Goal: Information Seeking & Learning: Find contact information

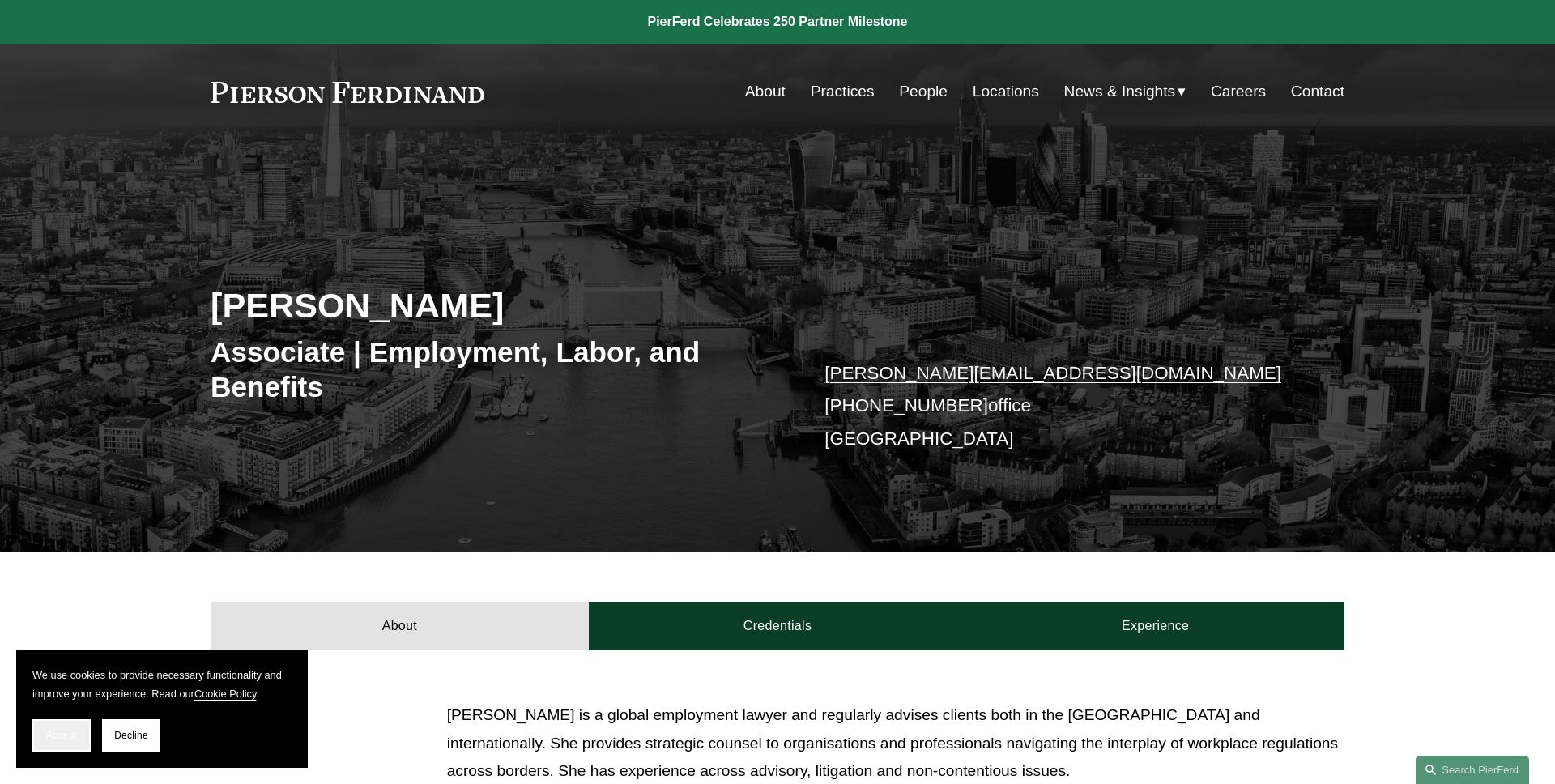
click at [70, 725] on button "Accept" at bounding box center [62, 735] width 58 height 32
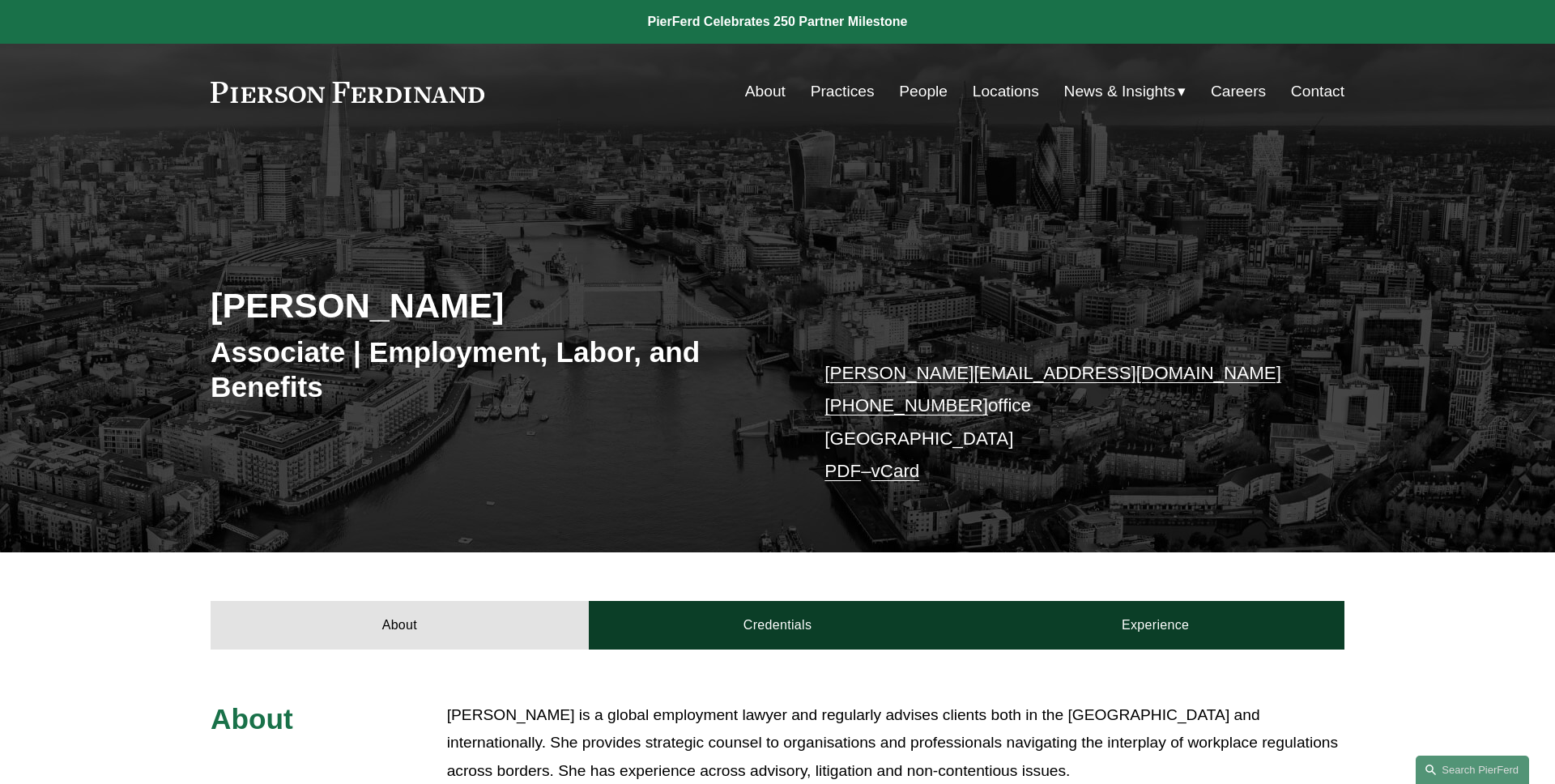
click at [831, 471] on link "PDF" at bounding box center [843, 470] width 37 height 20
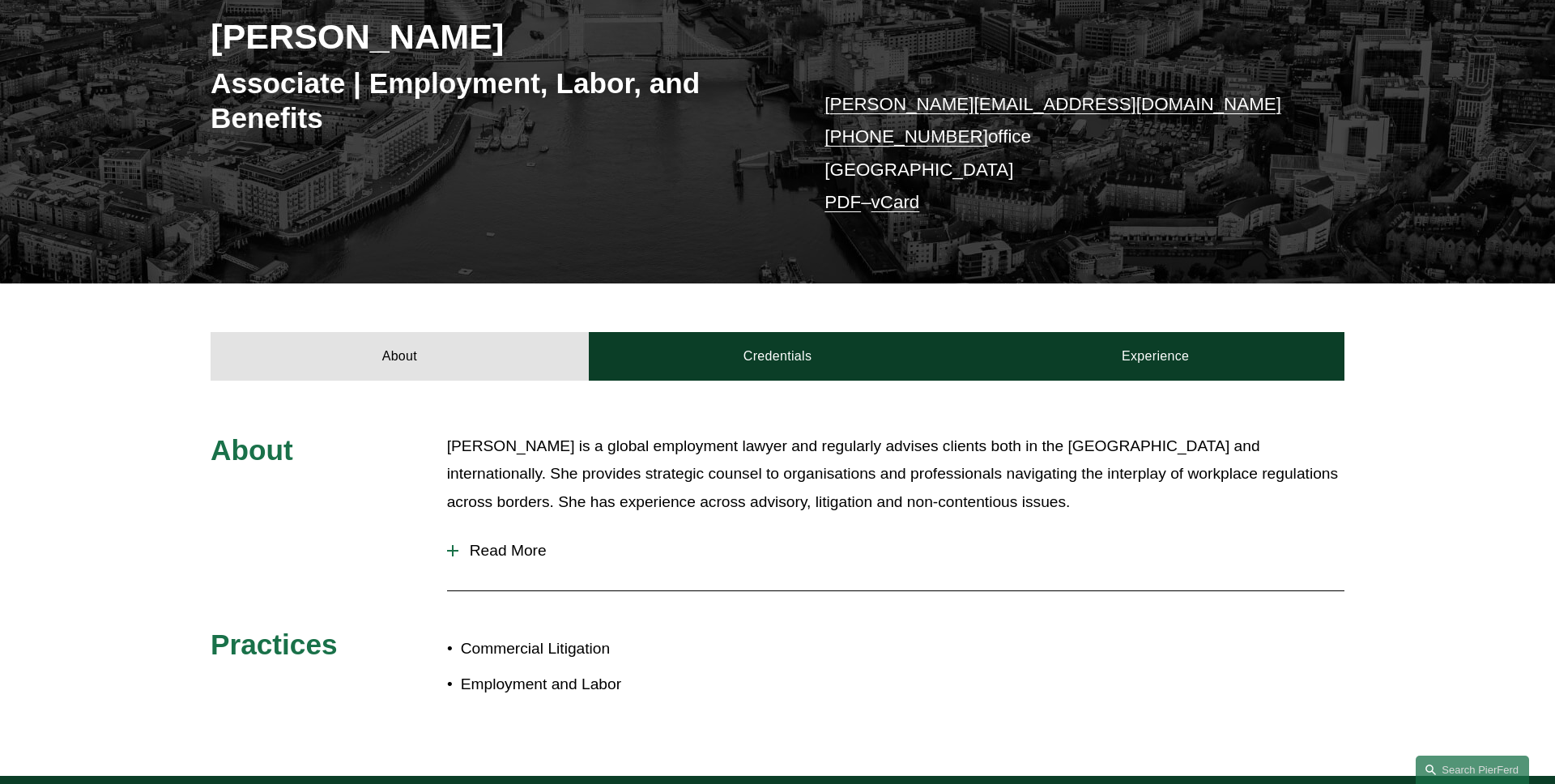
scroll to position [349, 0]
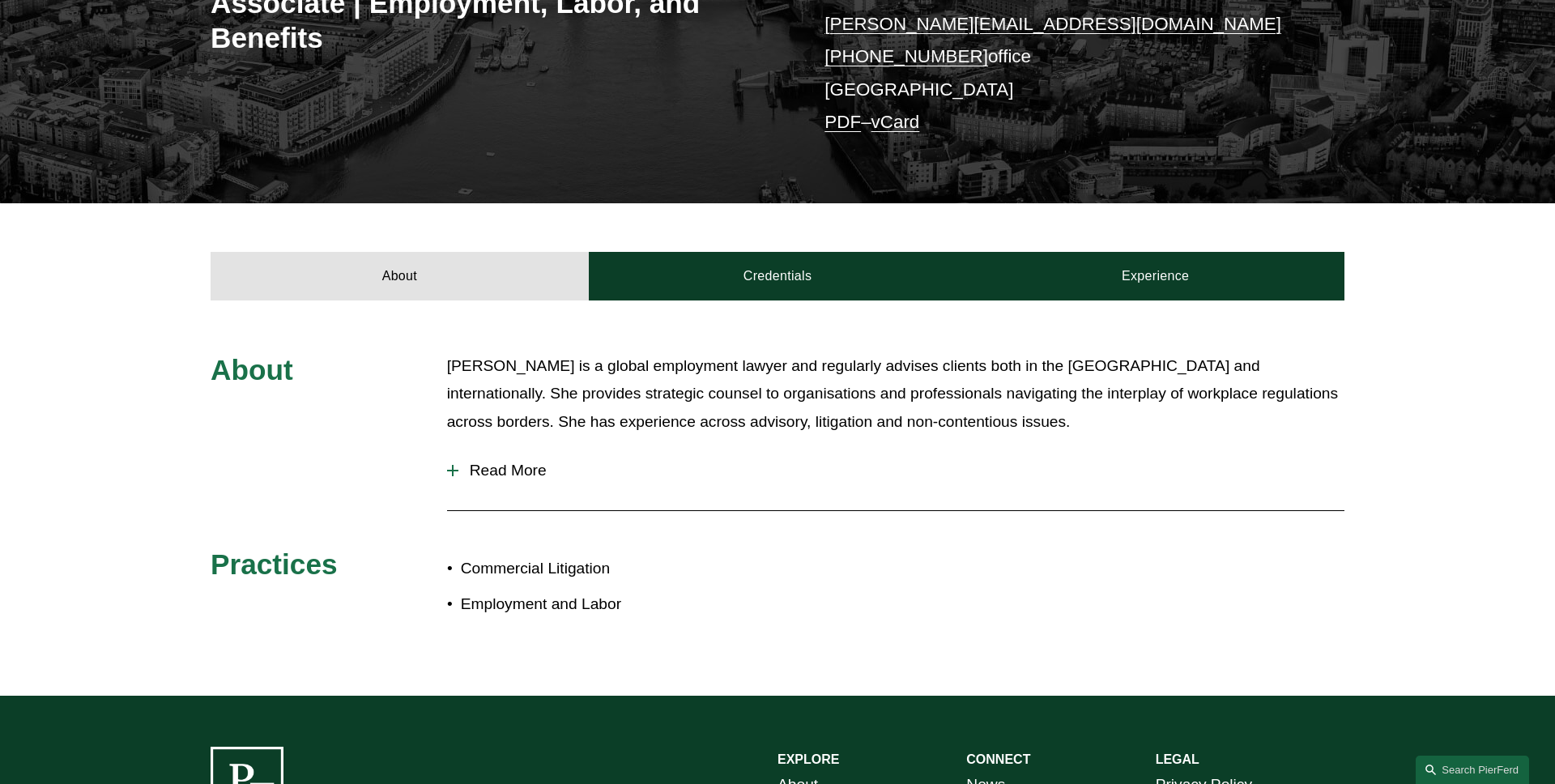
click at [535, 472] on span "Read More" at bounding box center [901, 470] width 887 height 18
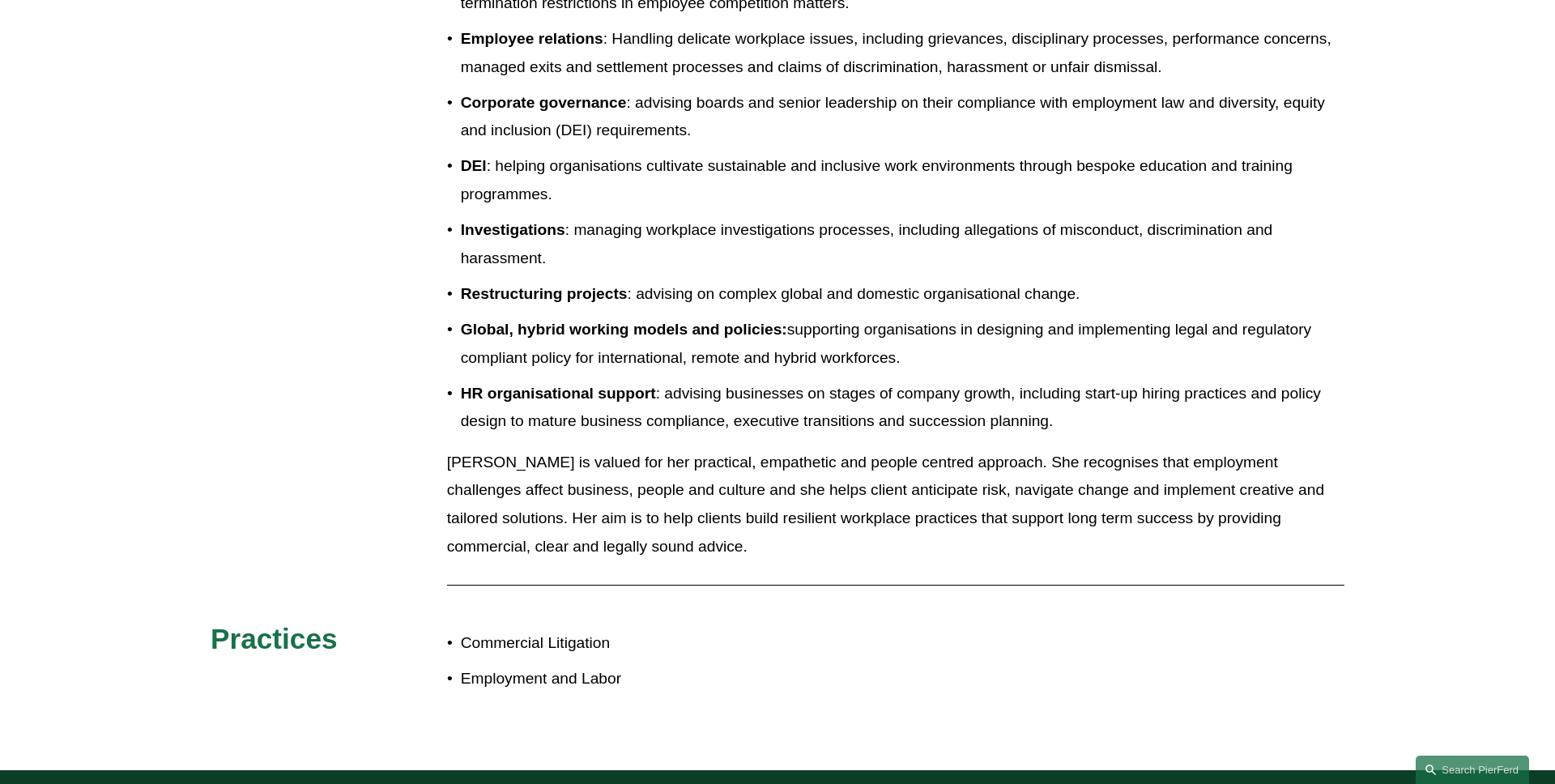
scroll to position [1060, 0]
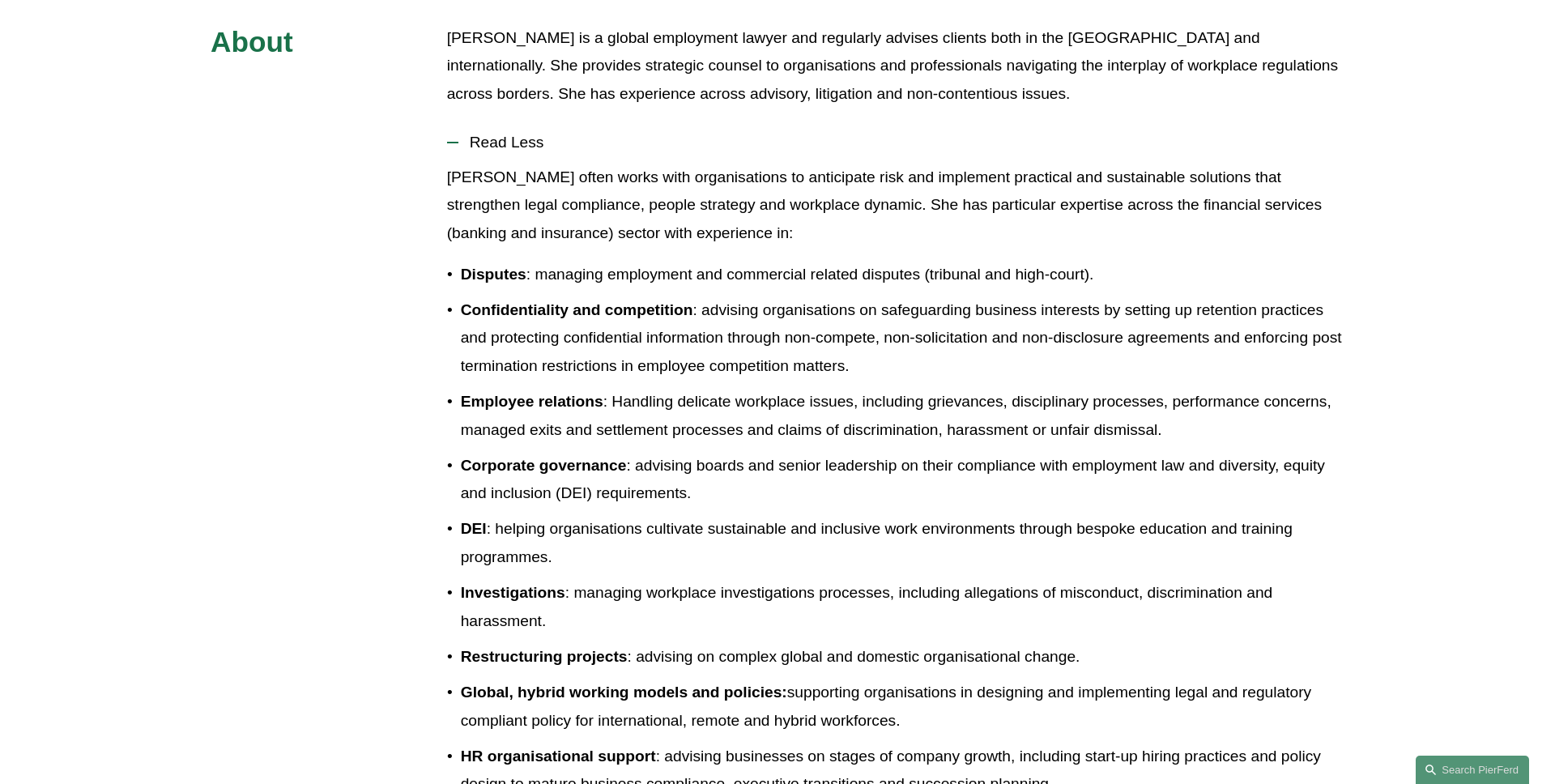
click at [532, 144] on span "Read Less" at bounding box center [901, 143] width 887 height 18
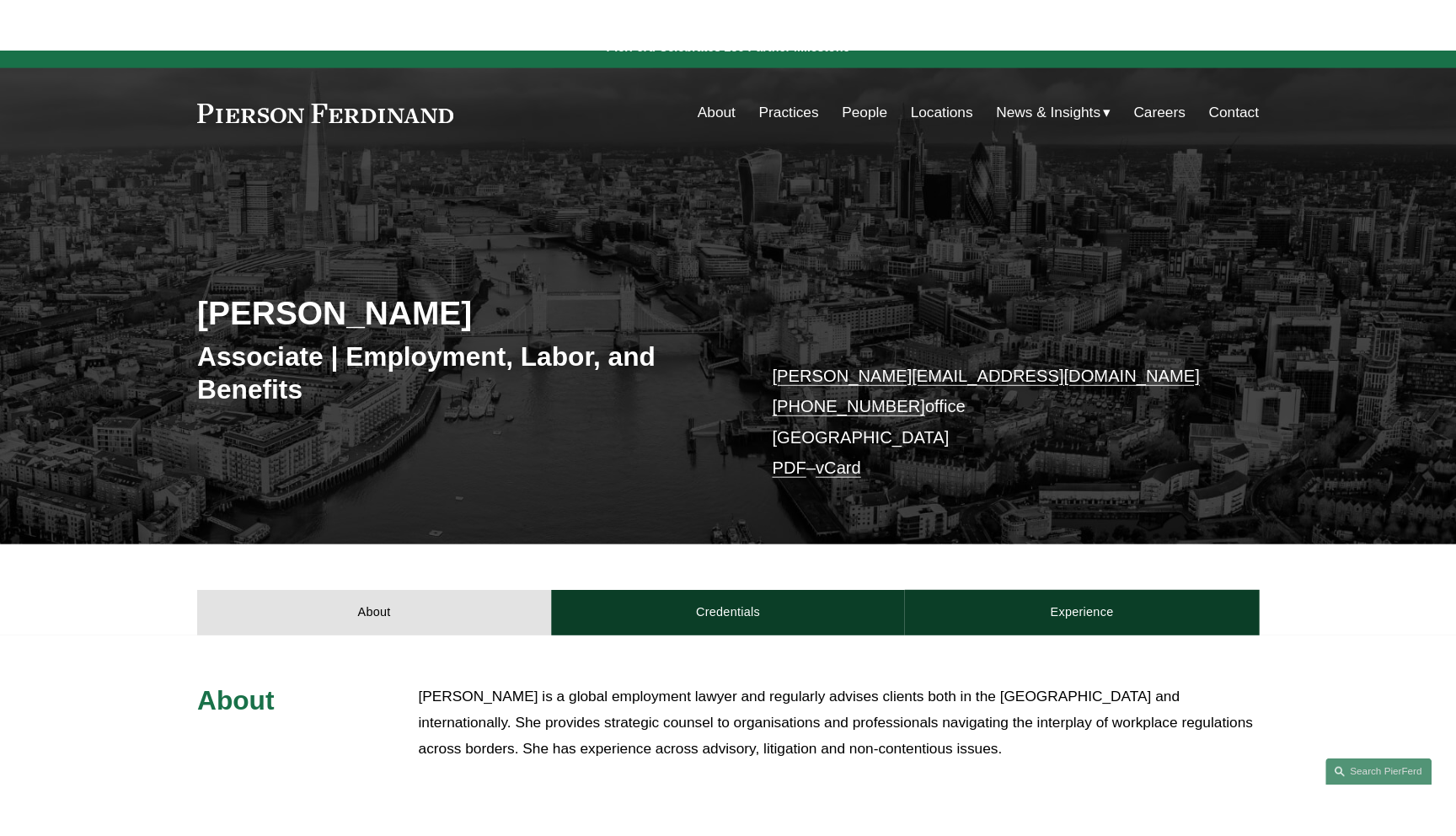
scroll to position [0, 0]
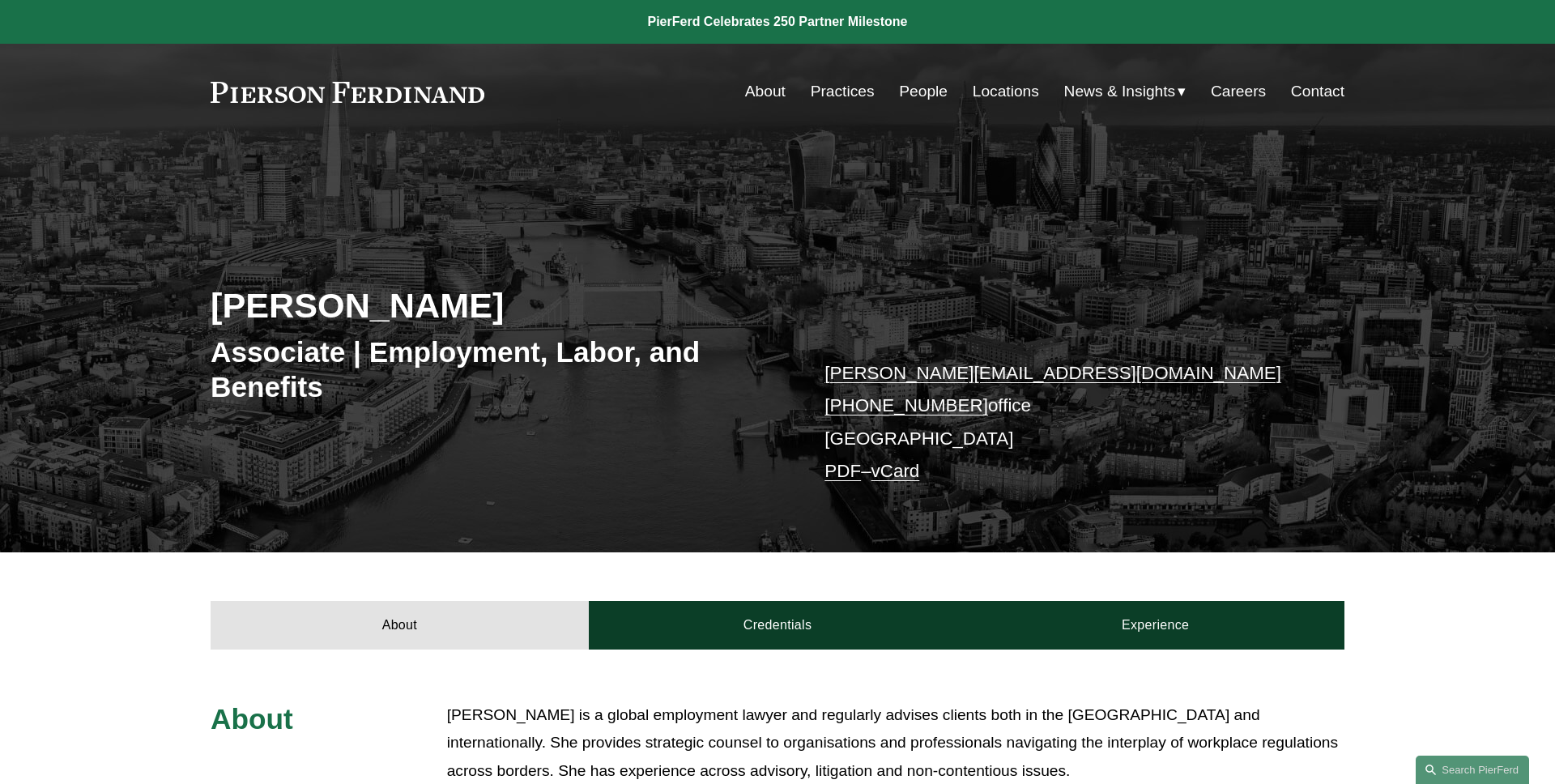
click at [917, 478] on link "vCard" at bounding box center [896, 470] width 49 height 20
click at [921, 97] on link "People" at bounding box center [924, 92] width 49 height 31
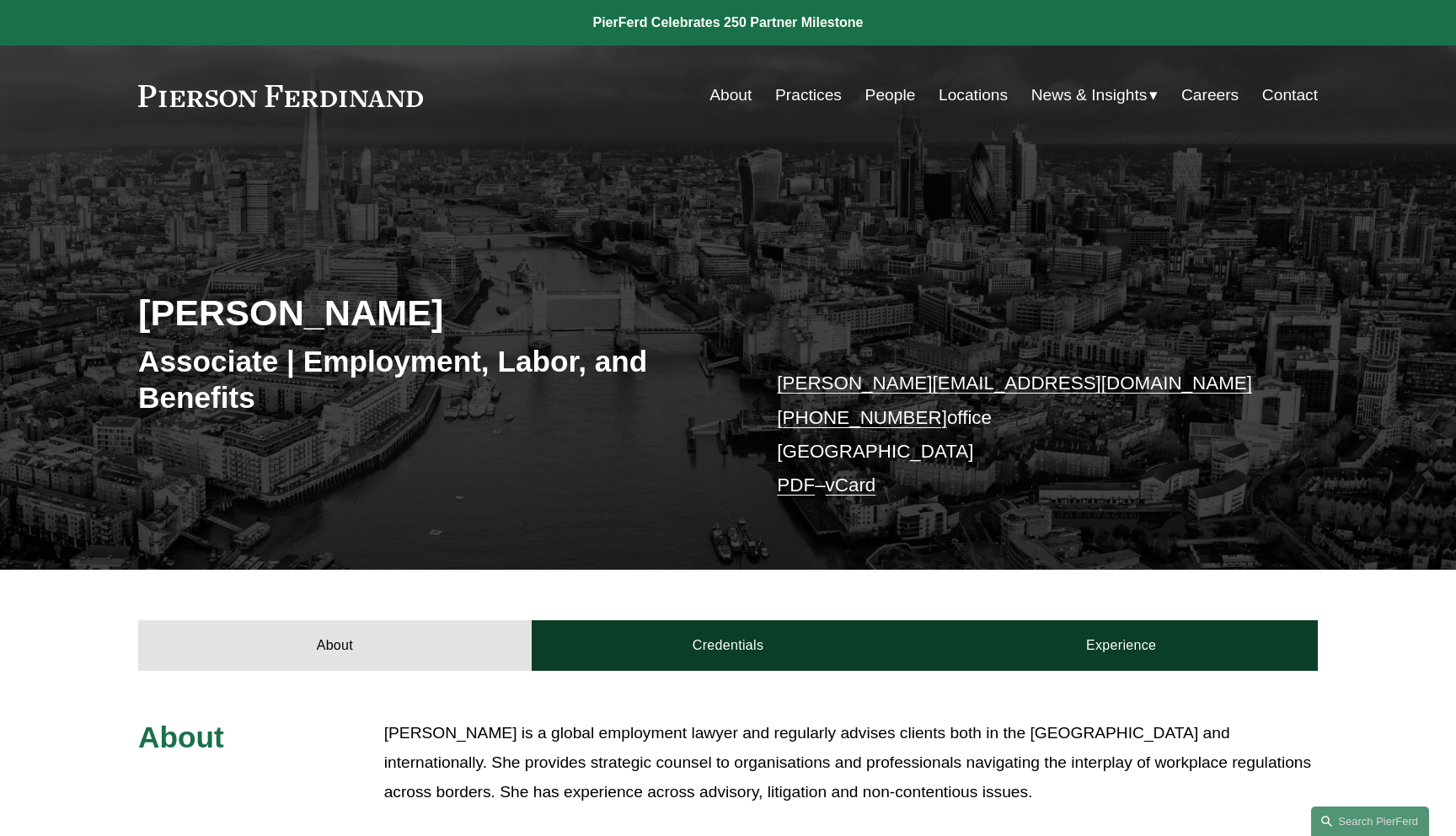
drag, startPoint x: 539, startPoint y: 313, endPoint x: 111, endPoint y: 313, distance: 428.0
click at [111, 313] on div "Roxanna Sarkar-Patel Associate | Employment, Labor, and Benefits roxanna.sarkar…" at bounding box center [728, 380] width 1456 height 380
copy h2 "Roxanna Sarkar-Patel"
click at [111, 313] on div "Roxanna Sarkar-Patel Associate | Employment, Labor, and Benefits roxanna.sarkar…" at bounding box center [728, 380] width 1456 height 380
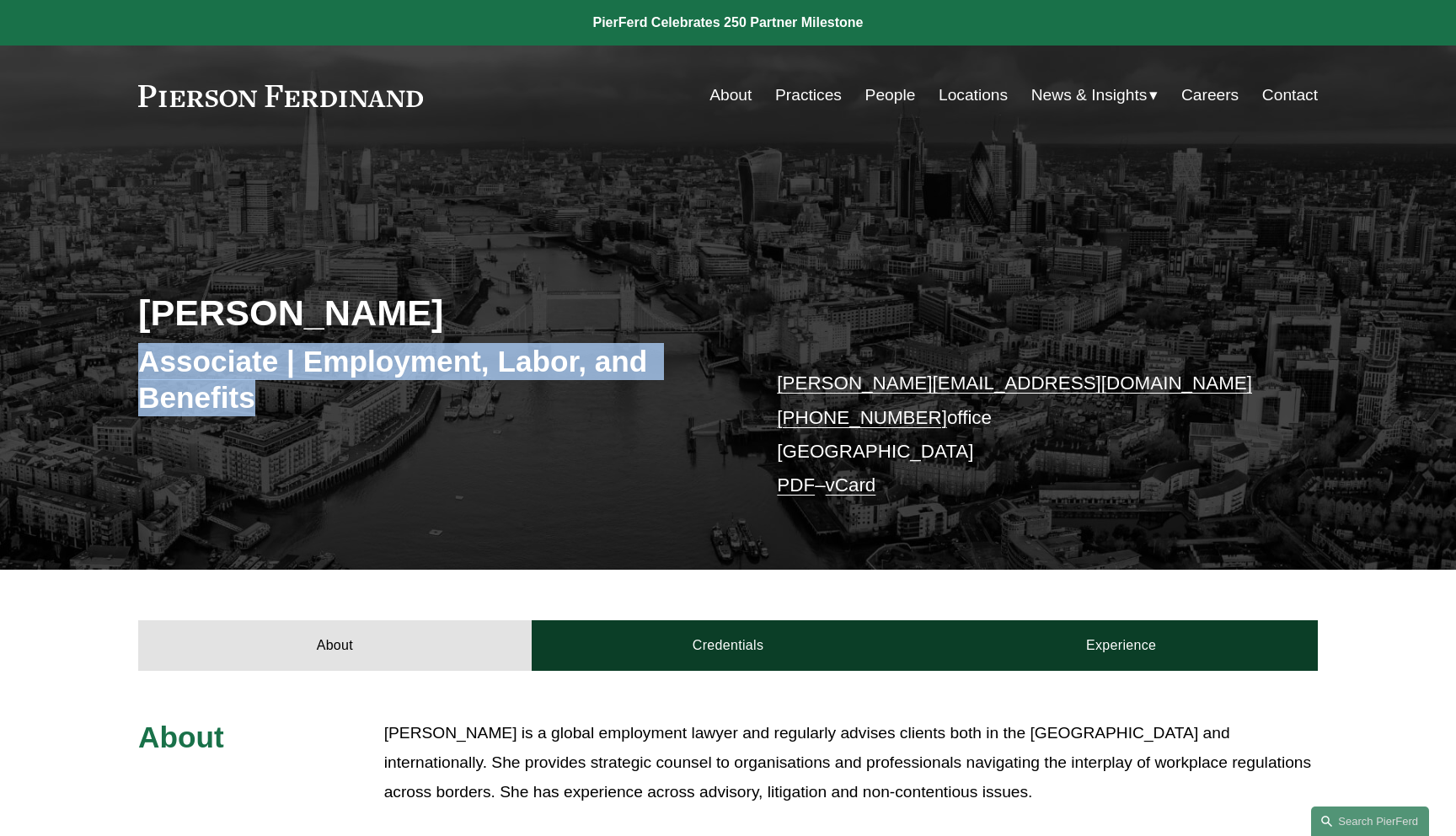
drag, startPoint x: 305, startPoint y: 403, endPoint x: 135, endPoint y: 367, distance: 173.8
click at [135, 367] on div "Roxanna Sarkar-Patel Associate | Employment, Labor, and Benefits roxanna.sarkar…" at bounding box center [728, 380] width 1456 height 380
copy h3 "Associate | Employment, Labor, and Benefits"
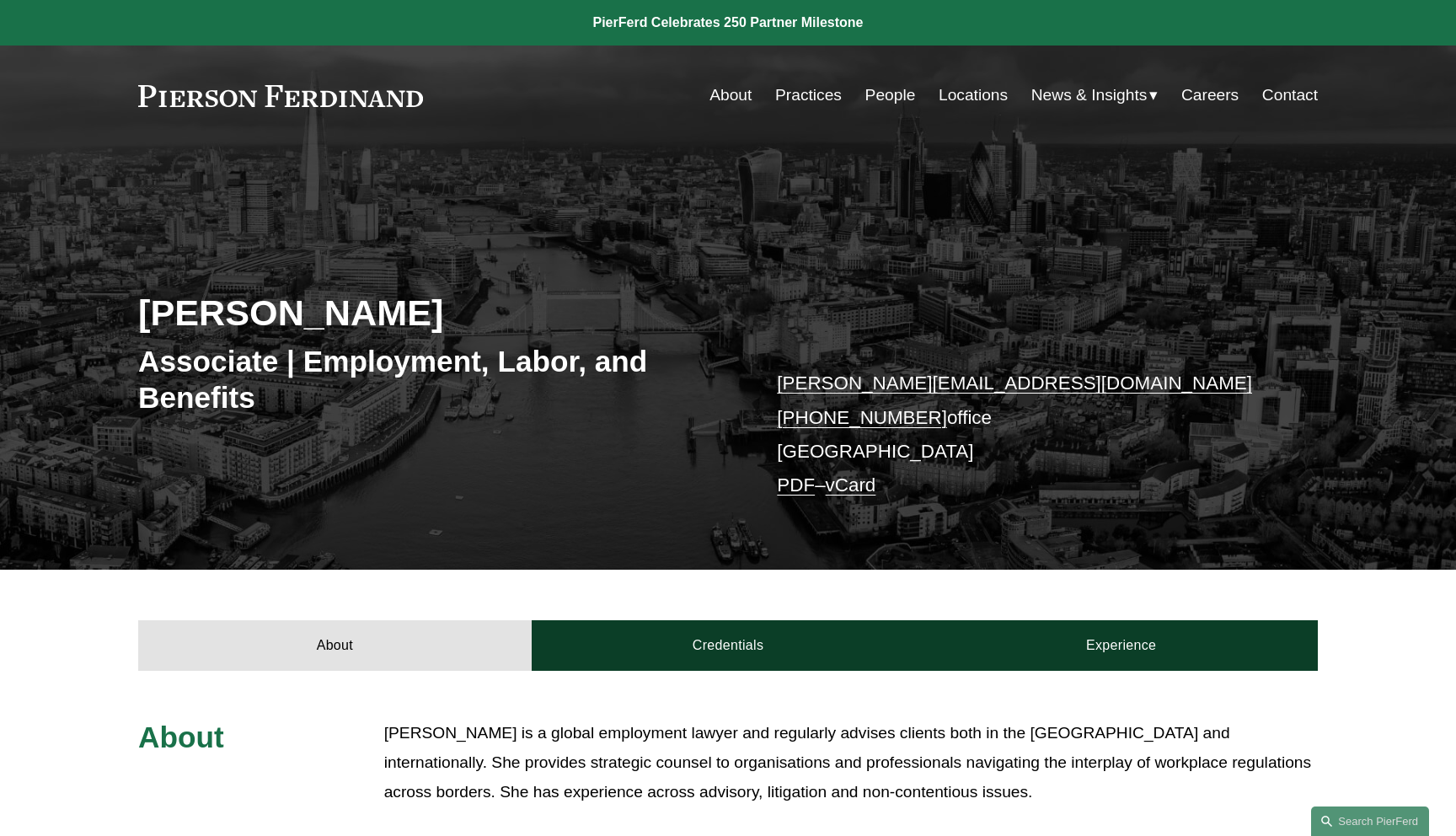
click at [128, 363] on div "Roxanna Sarkar-Patel Associate | Employment, Labor, and Benefits roxanna.sarkar…" at bounding box center [728, 380] width 1456 height 380
click at [811, 455] on p "roxanna.sarkarpatel@pierferd.com +44 20 4614 5620 office London PDF – vCard" at bounding box center [1022, 434] width 491 height 136
copy p "London"
click at [1055, 465] on p "roxanna.sarkarpatel@pierferd.com +44 20 4614 5620 office London PDF – vCard" at bounding box center [1022, 434] width 491 height 136
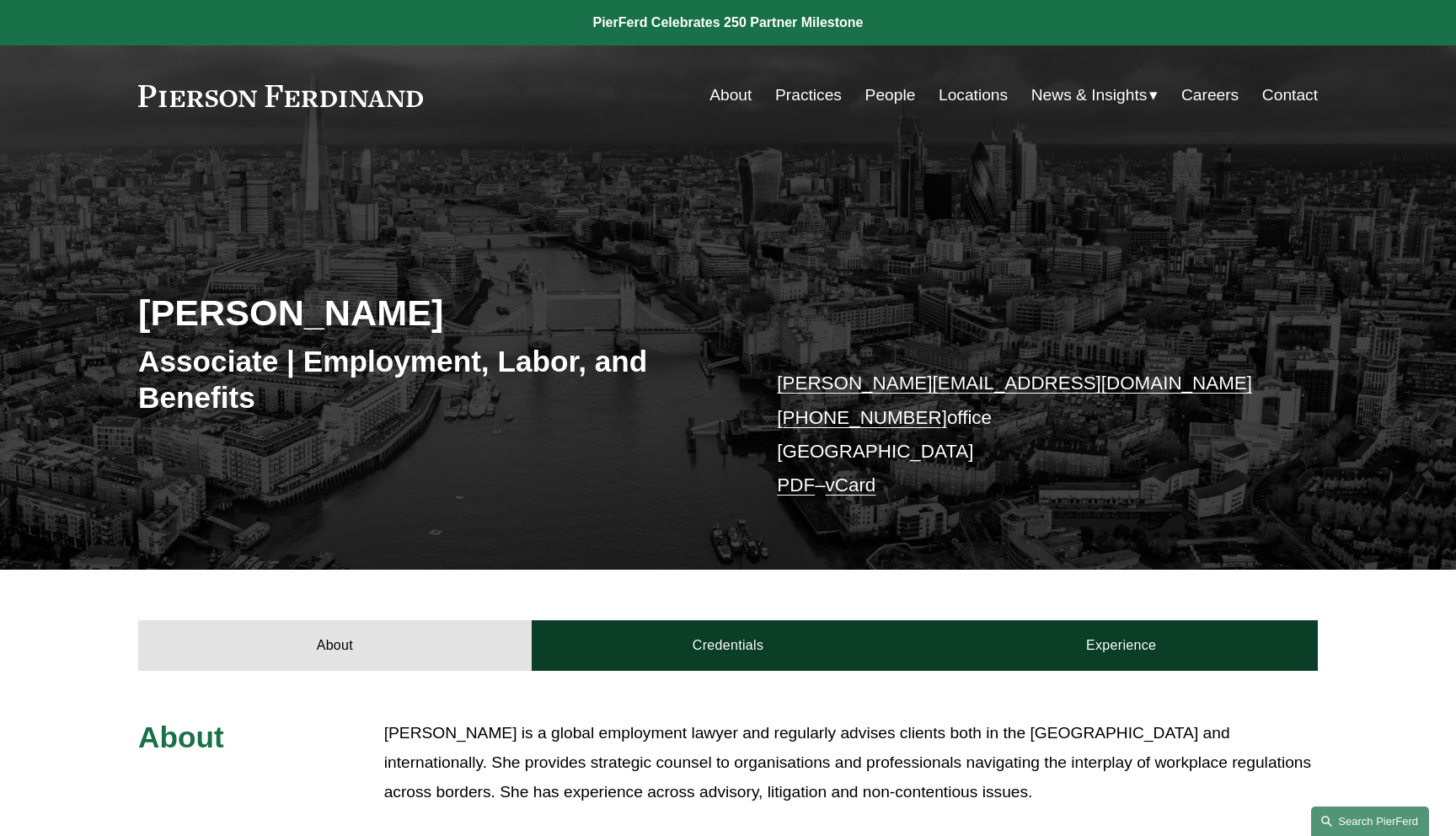
click at [1396, 815] on link "Search this site" at bounding box center [1370, 821] width 118 height 30
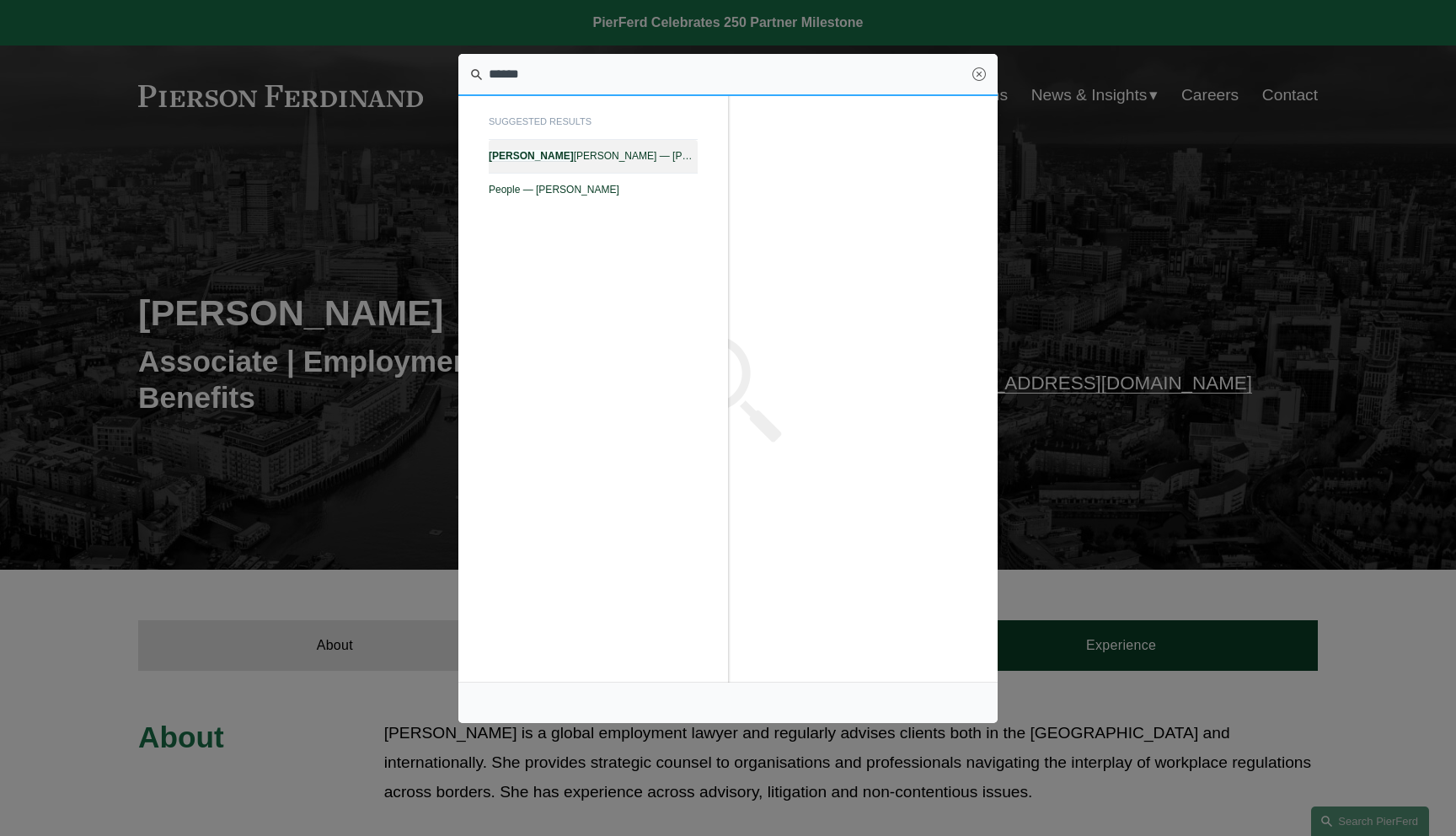
click at [650, 159] on span "Landon Speights — Pierson Ferdinand LLP" at bounding box center [593, 156] width 209 height 12
type input "******"
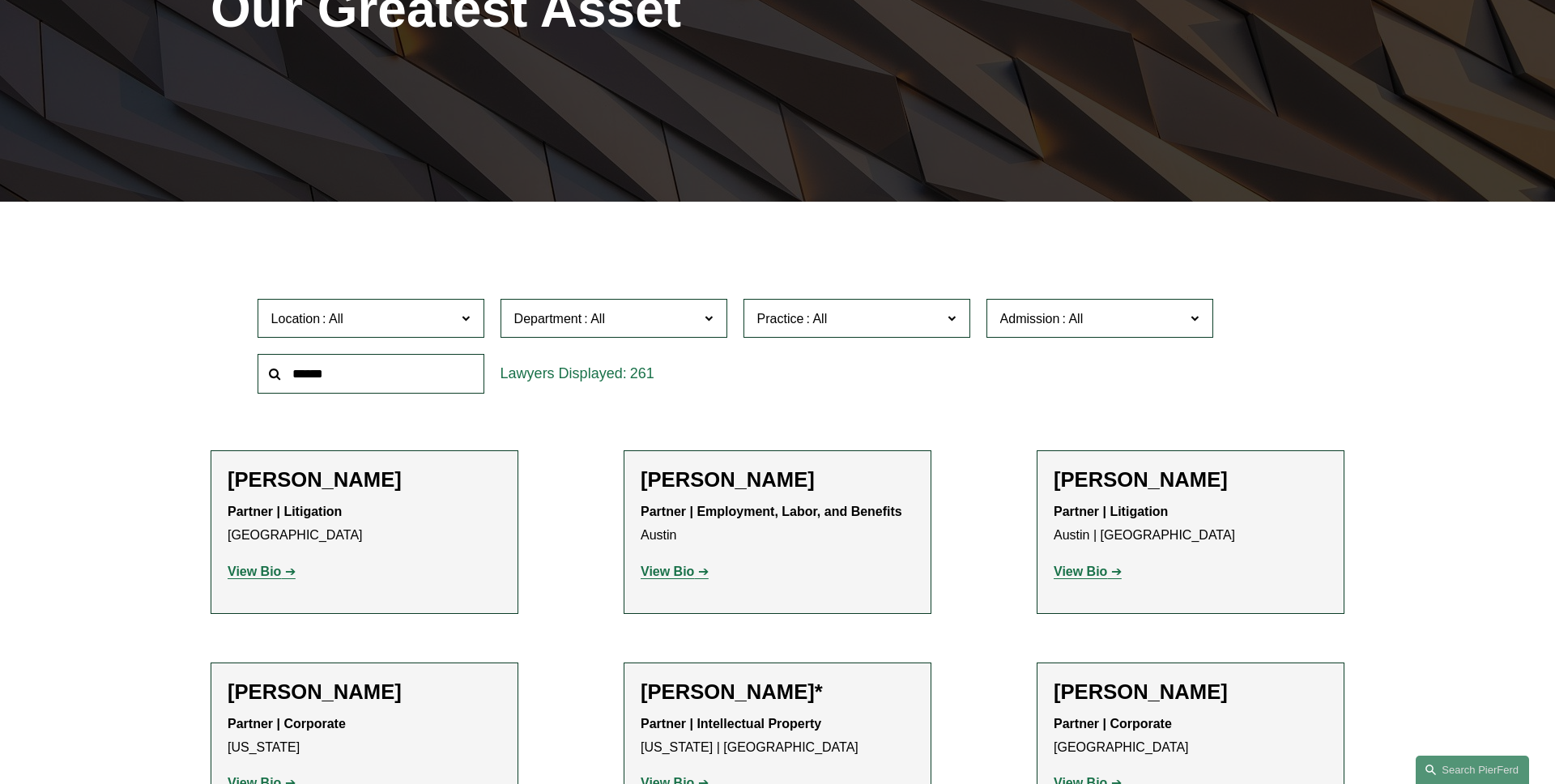
scroll to position [353, 0]
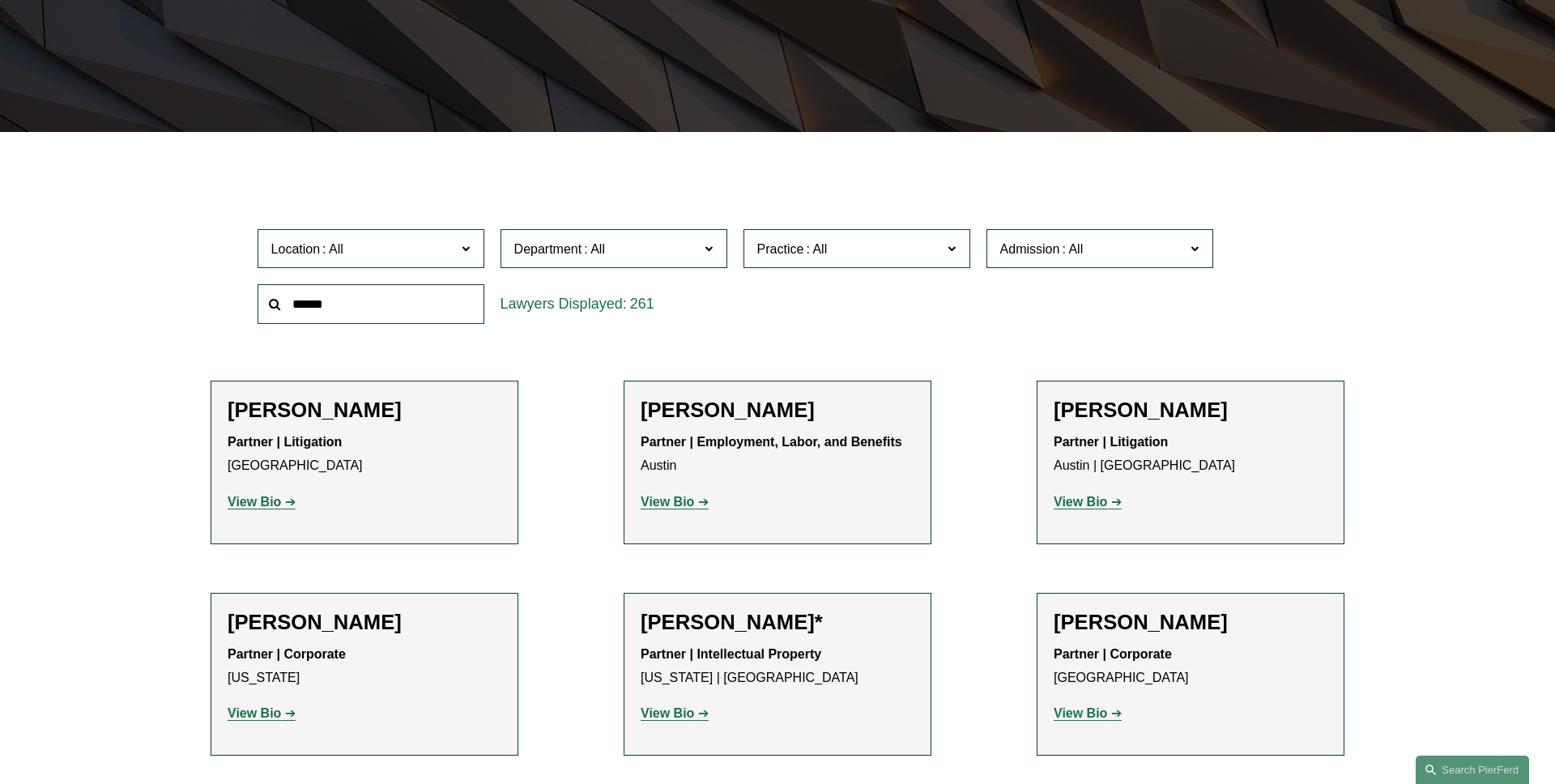
click at [451, 249] on span "Location" at bounding box center [364, 249] width 186 height 22
click at [0, 0] on link "London" at bounding box center [0, 0] width 0 height 0
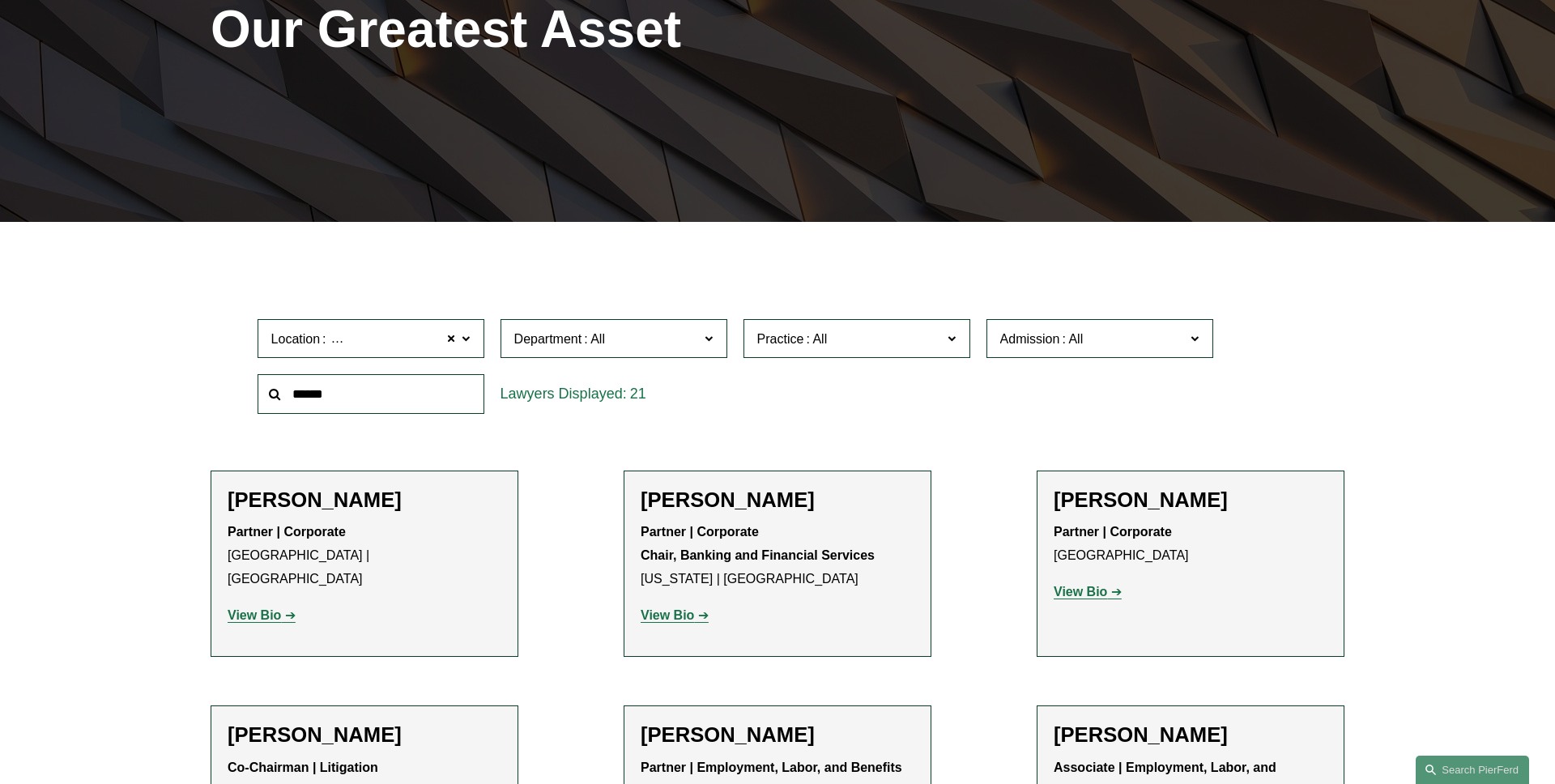
scroll to position [318, 0]
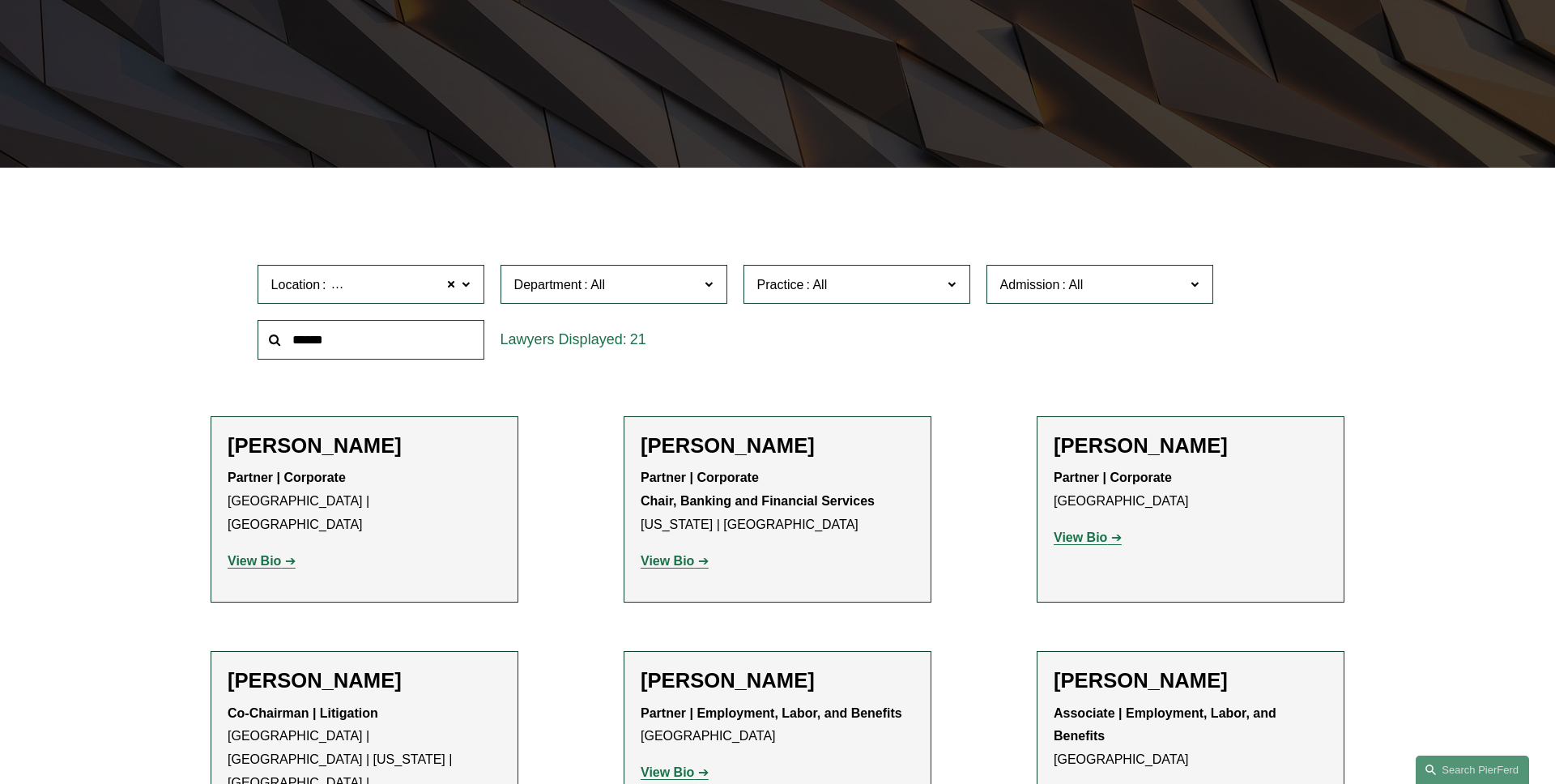
click at [608, 278] on span at bounding box center [595, 285] width 26 height 14
click at [0, 0] on link "Employment, Labor, and Benefits" at bounding box center [0, 0] width 0 height 0
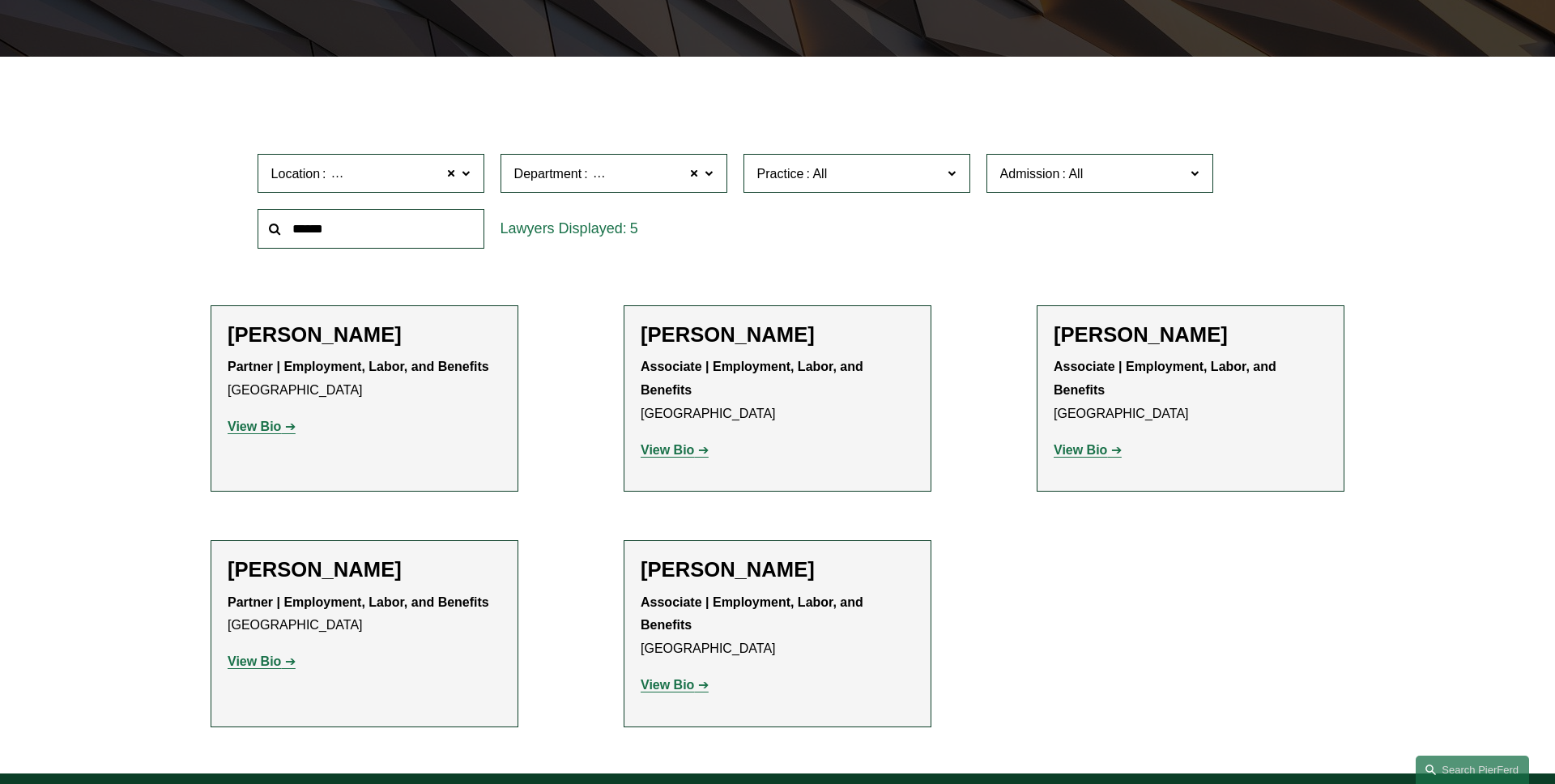
scroll to position [450, 0]
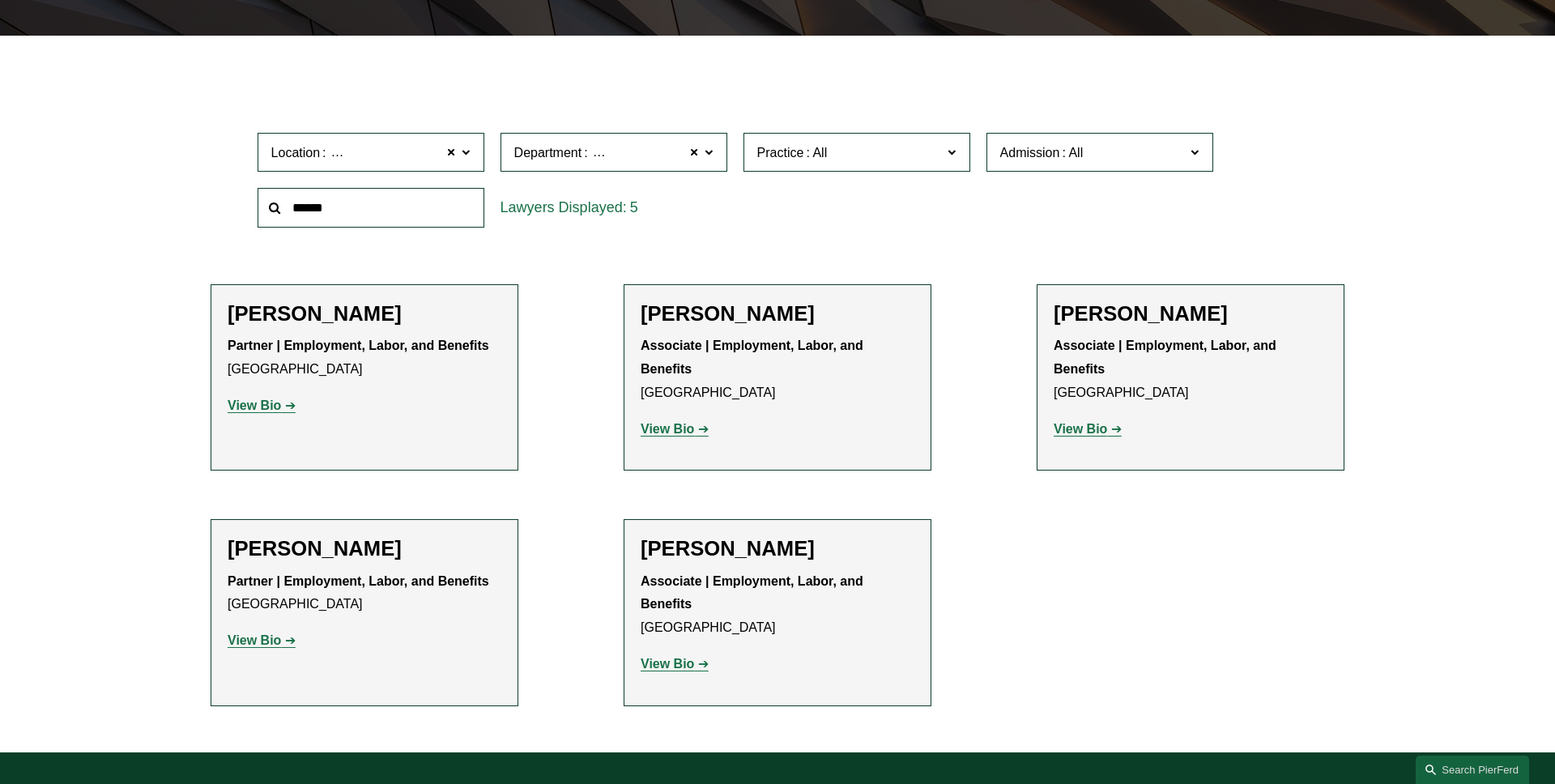
click at [858, 169] on label "Practice" at bounding box center [857, 152] width 227 height 40
click at [0, 0] on link "Commercial Litigation" at bounding box center [0, 0] width 0 height 0
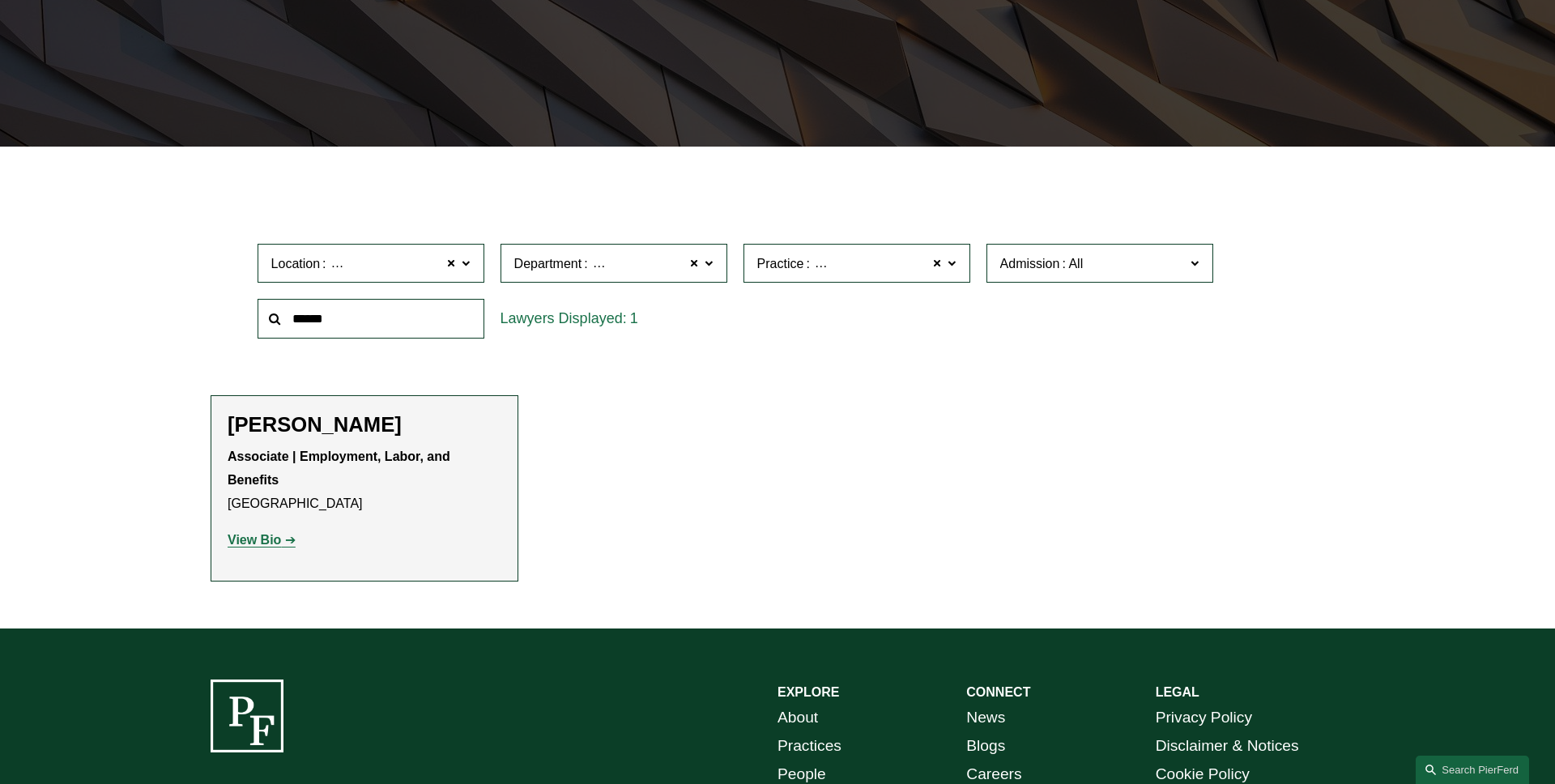
scroll to position [348, 0]
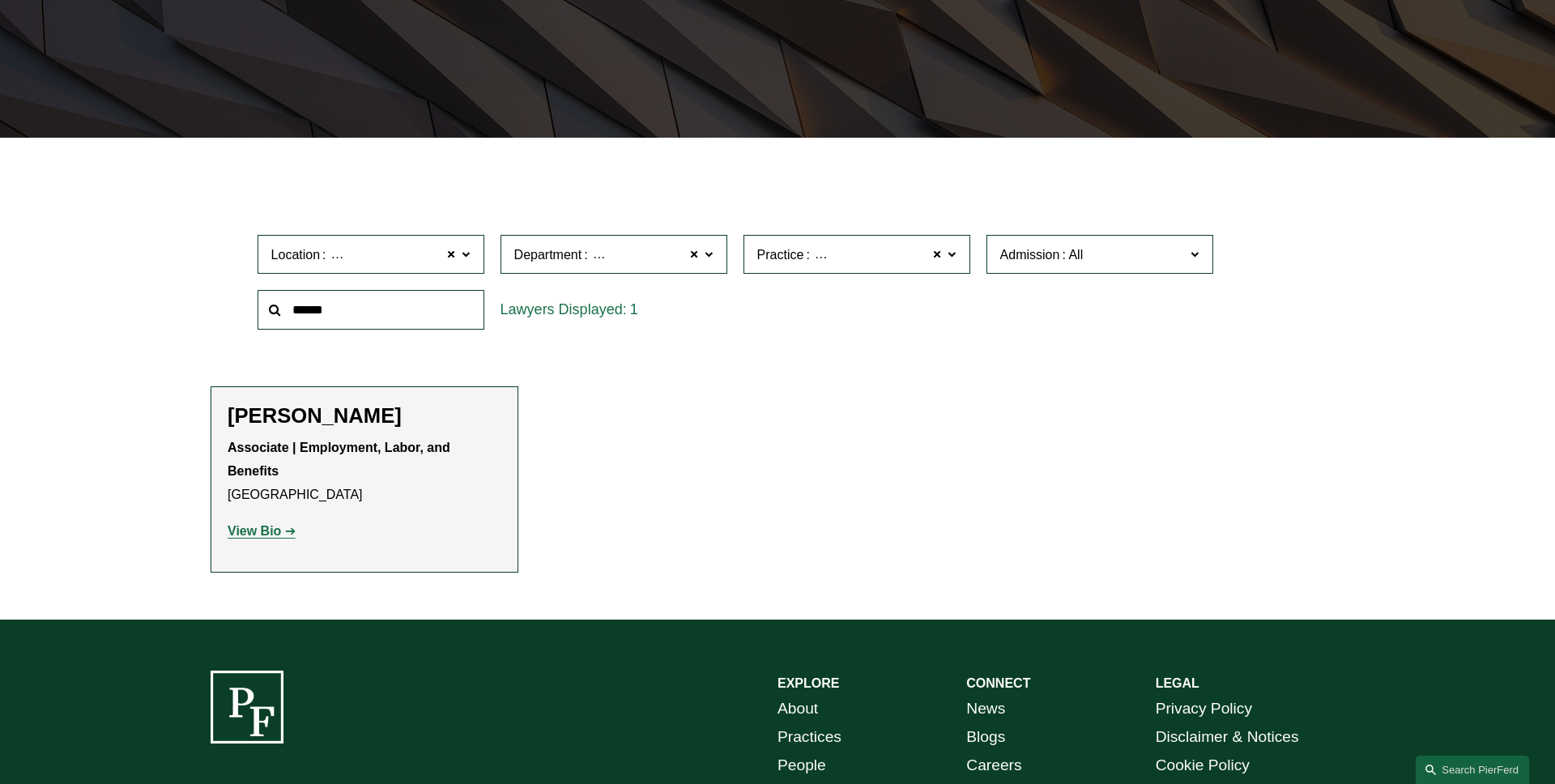
click at [961, 252] on label "Practice Commercial Litigation" at bounding box center [857, 255] width 227 height 40
click at [0, 0] on link "Employment and Labor" at bounding box center [0, 0] width 0 height 0
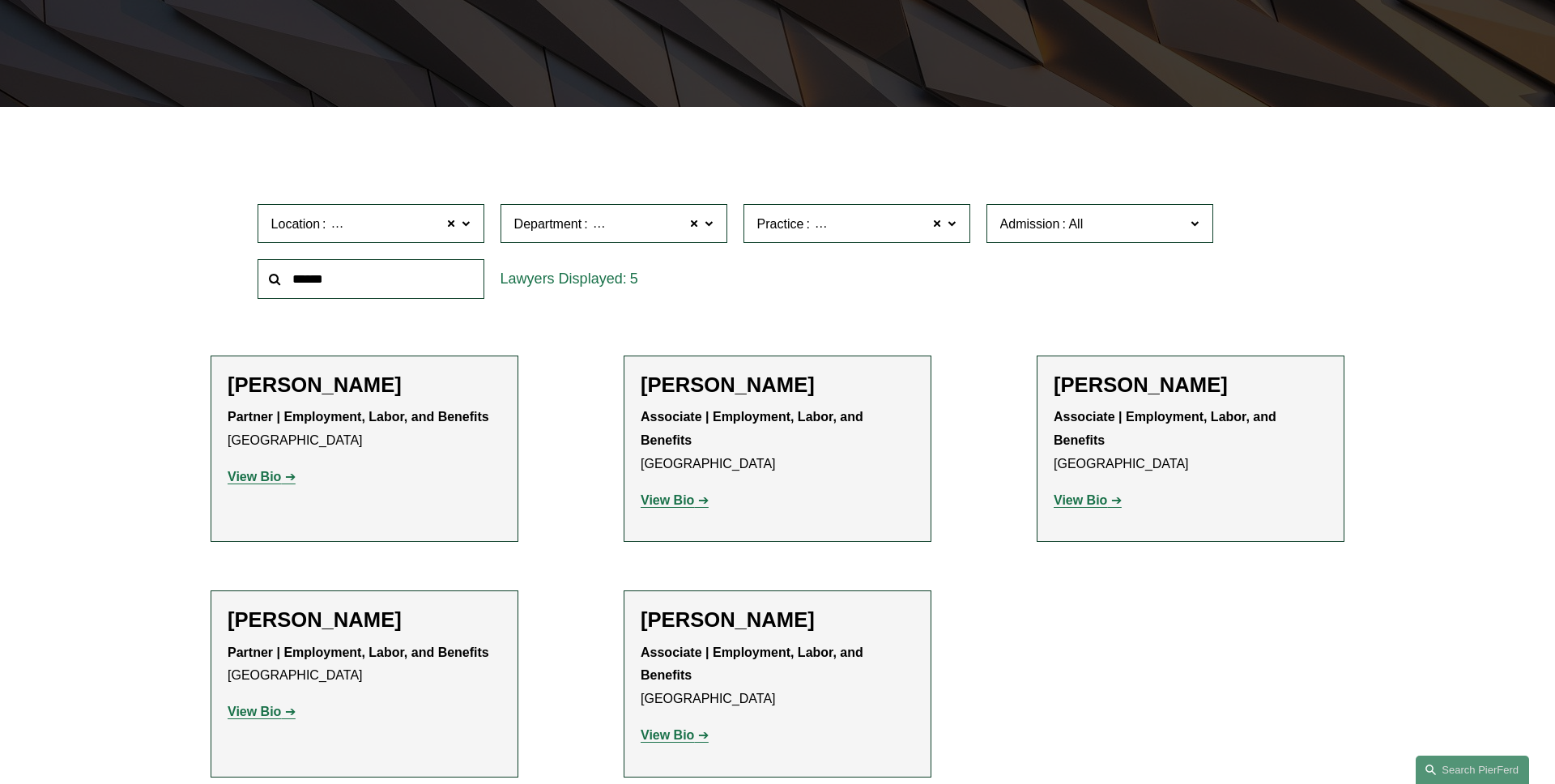
scroll to position [402, 0]
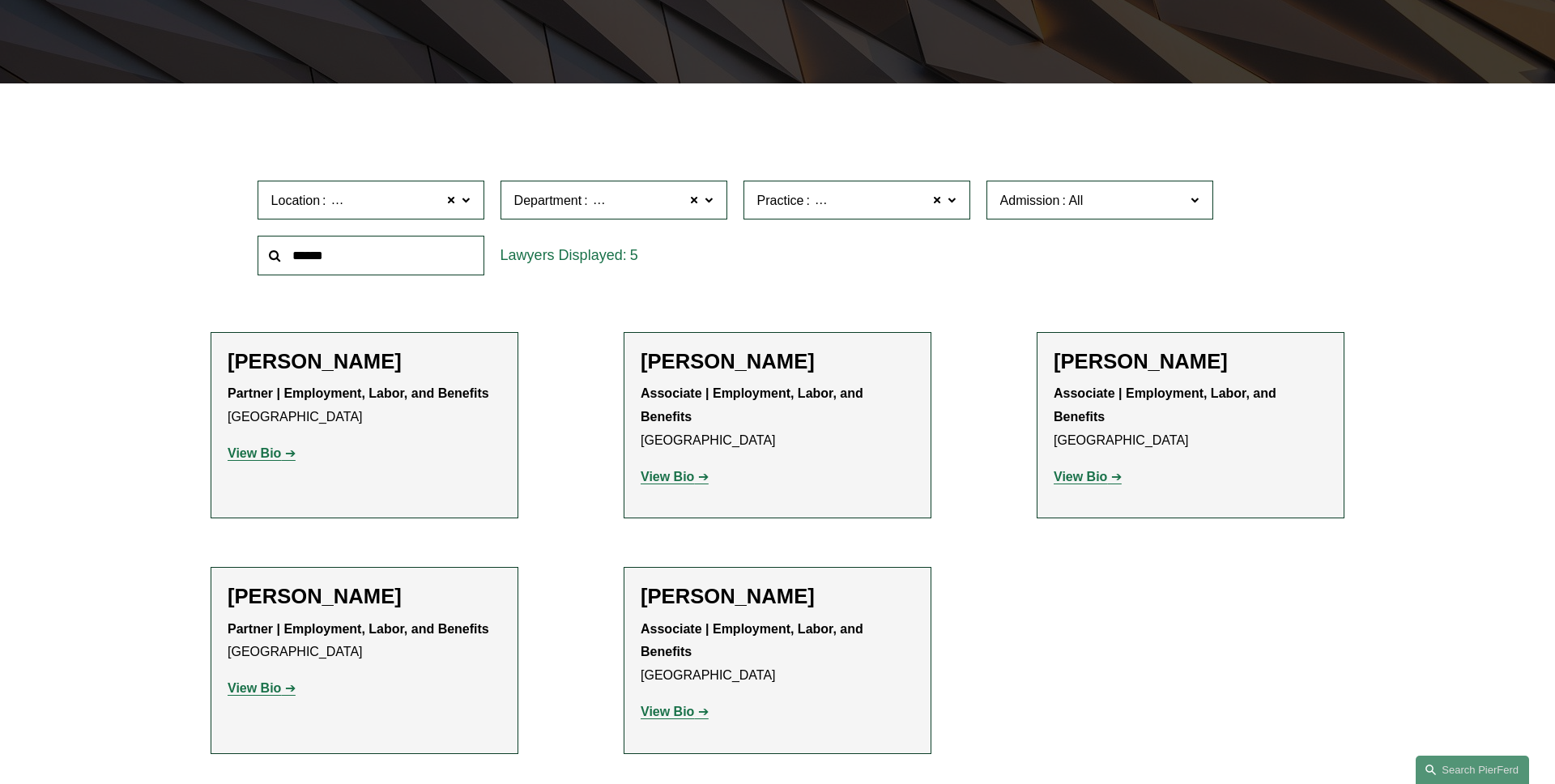
click at [1177, 218] on label "Admission" at bounding box center [1100, 200] width 227 height 40
click at [0, 0] on link "England and Wales" at bounding box center [0, 0] width 0 height 0
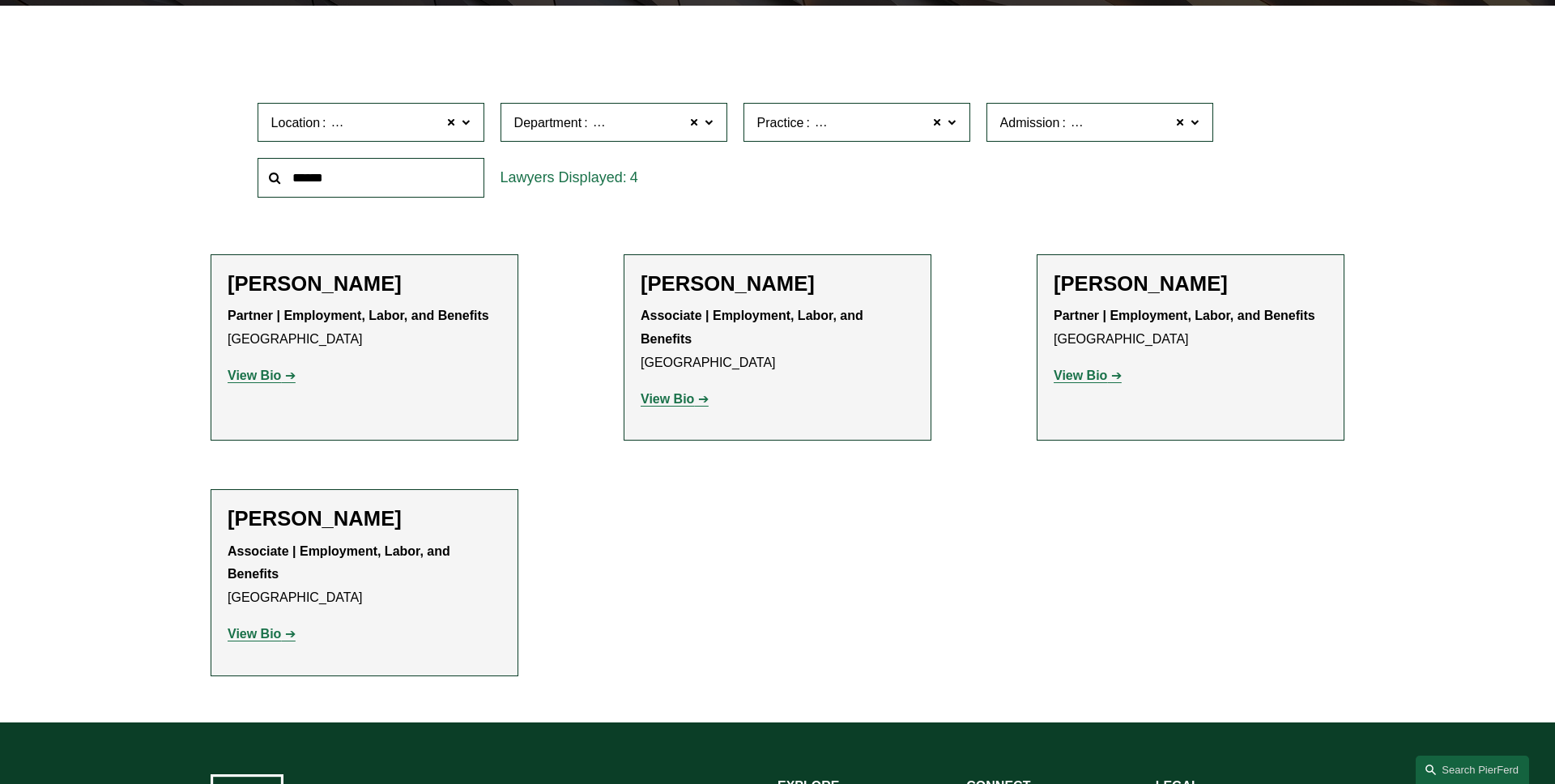
scroll to position [424, 0]
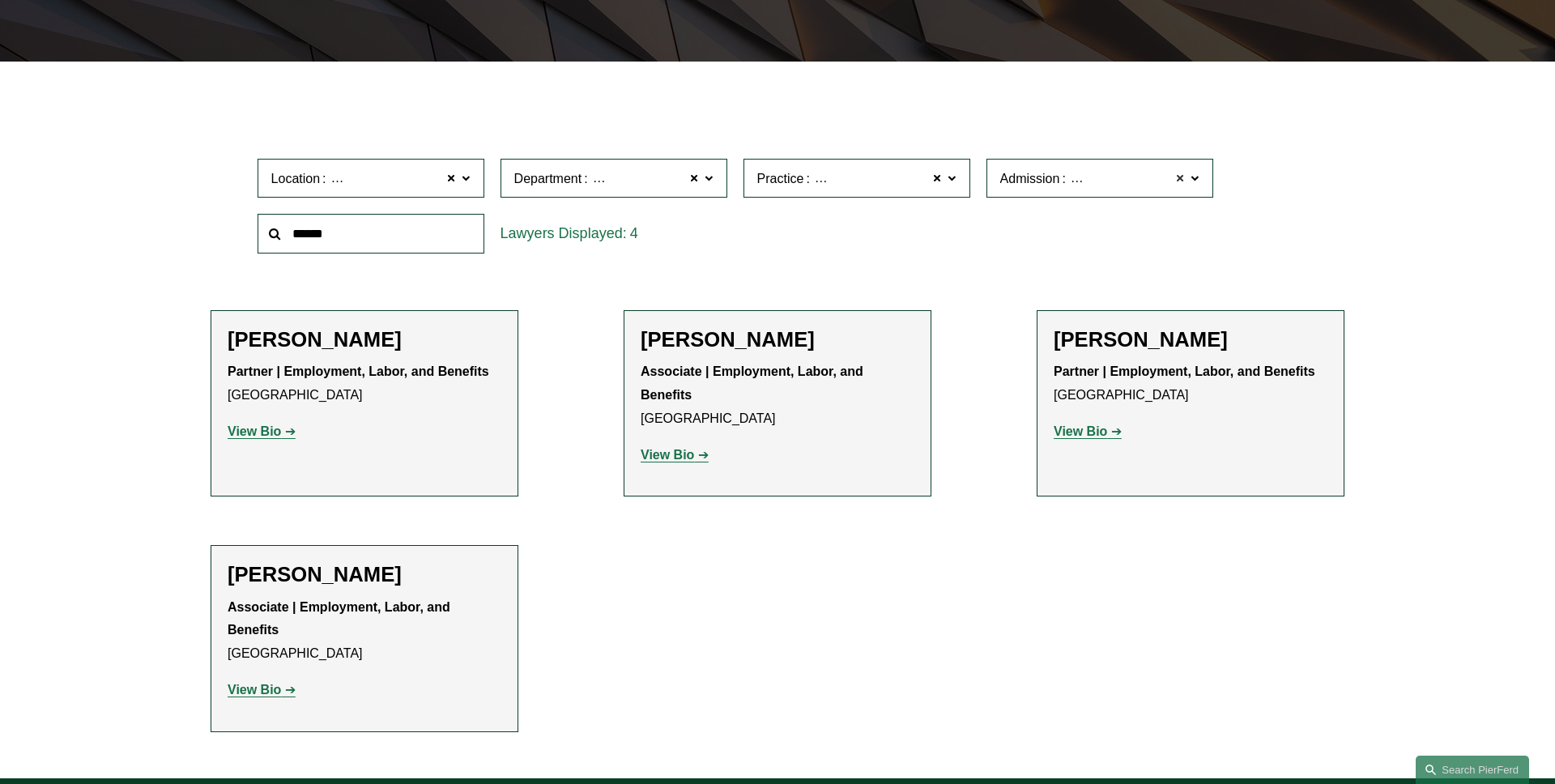
click at [1181, 182] on span at bounding box center [1181, 178] width 10 height 21
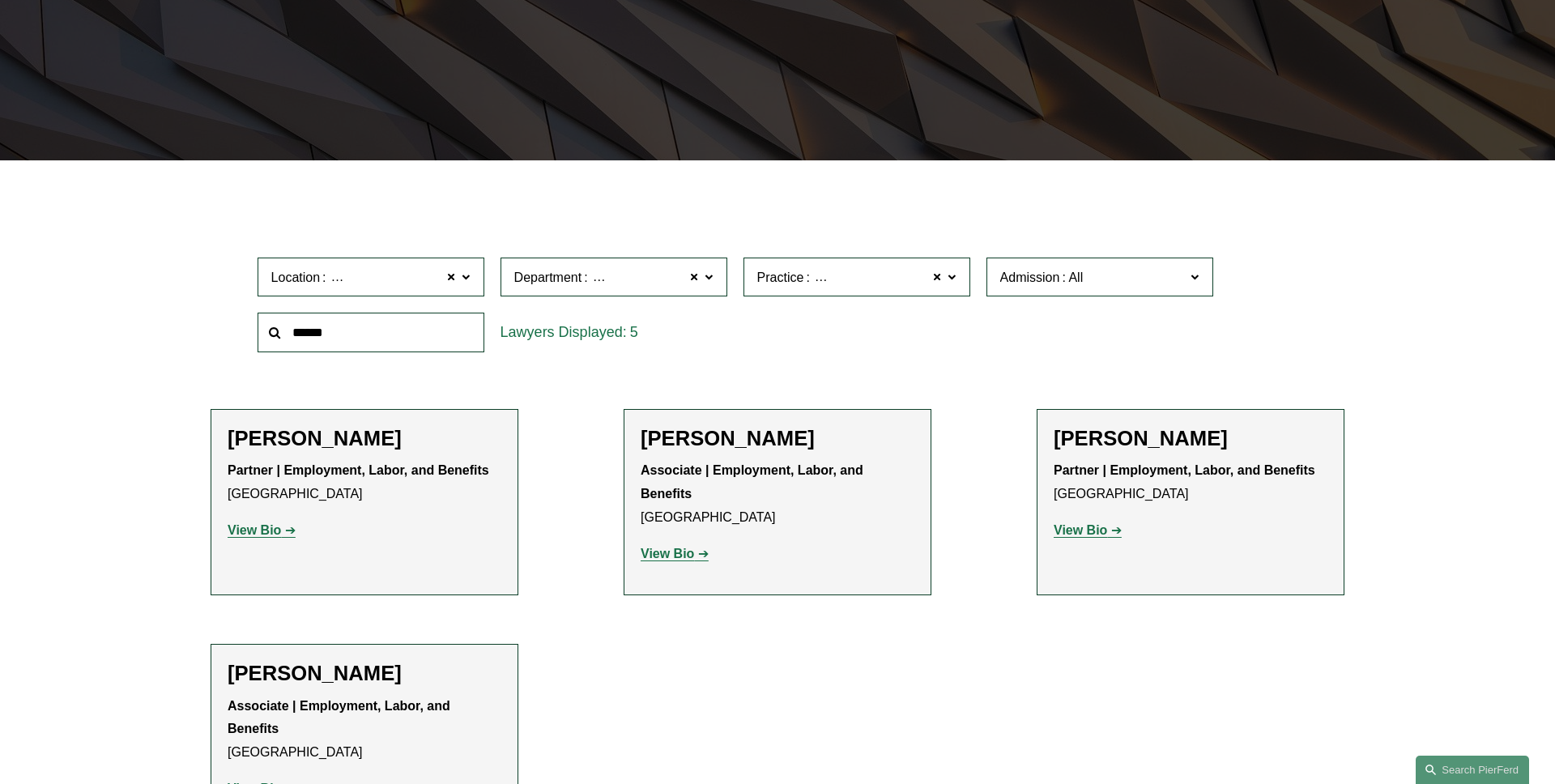
scroll to position [323, 0]
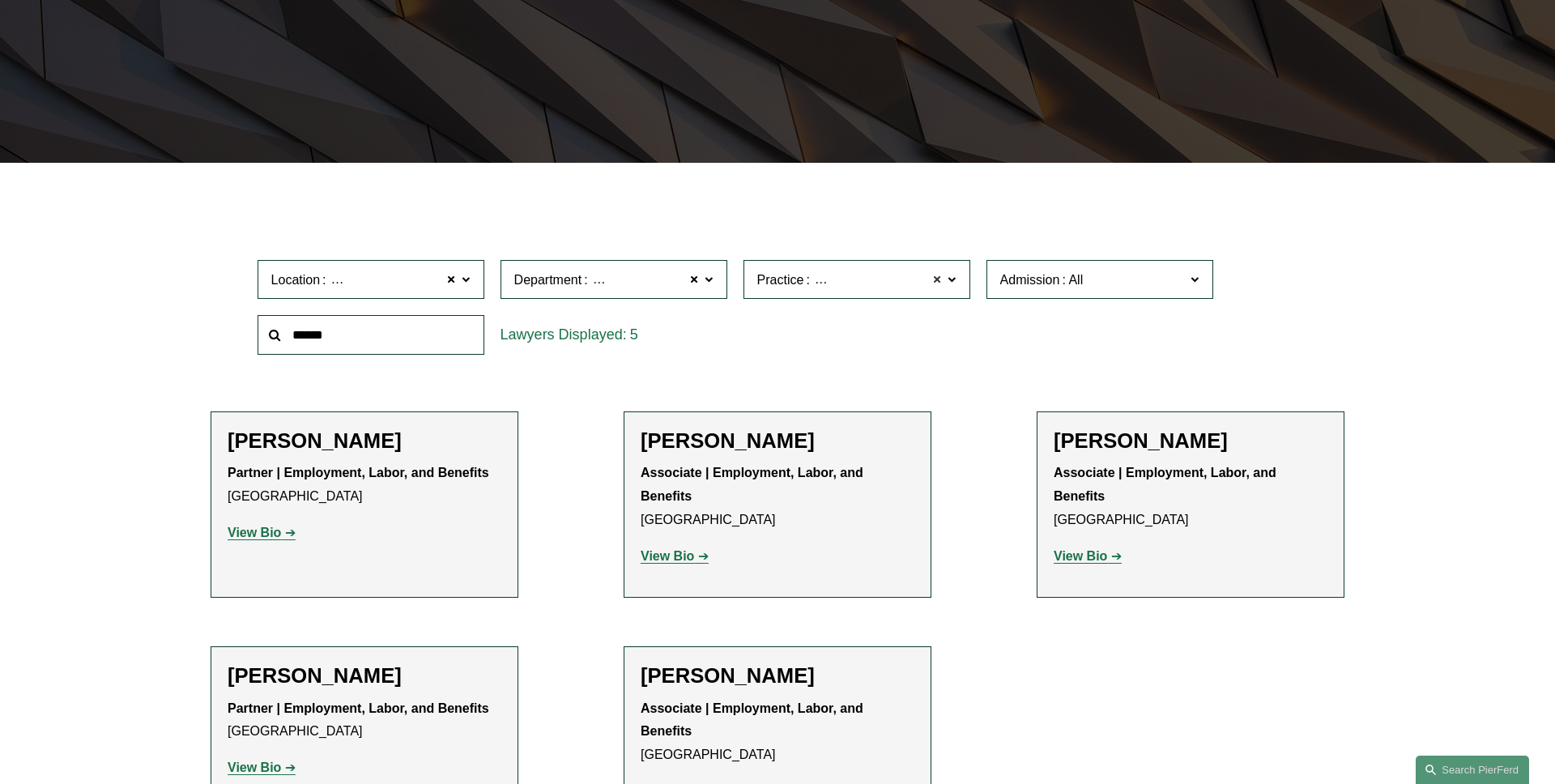
click at [934, 277] on span at bounding box center [938, 280] width 10 height 21
click at [693, 281] on span at bounding box center [695, 280] width 10 height 21
click at [453, 282] on span at bounding box center [452, 280] width 10 height 21
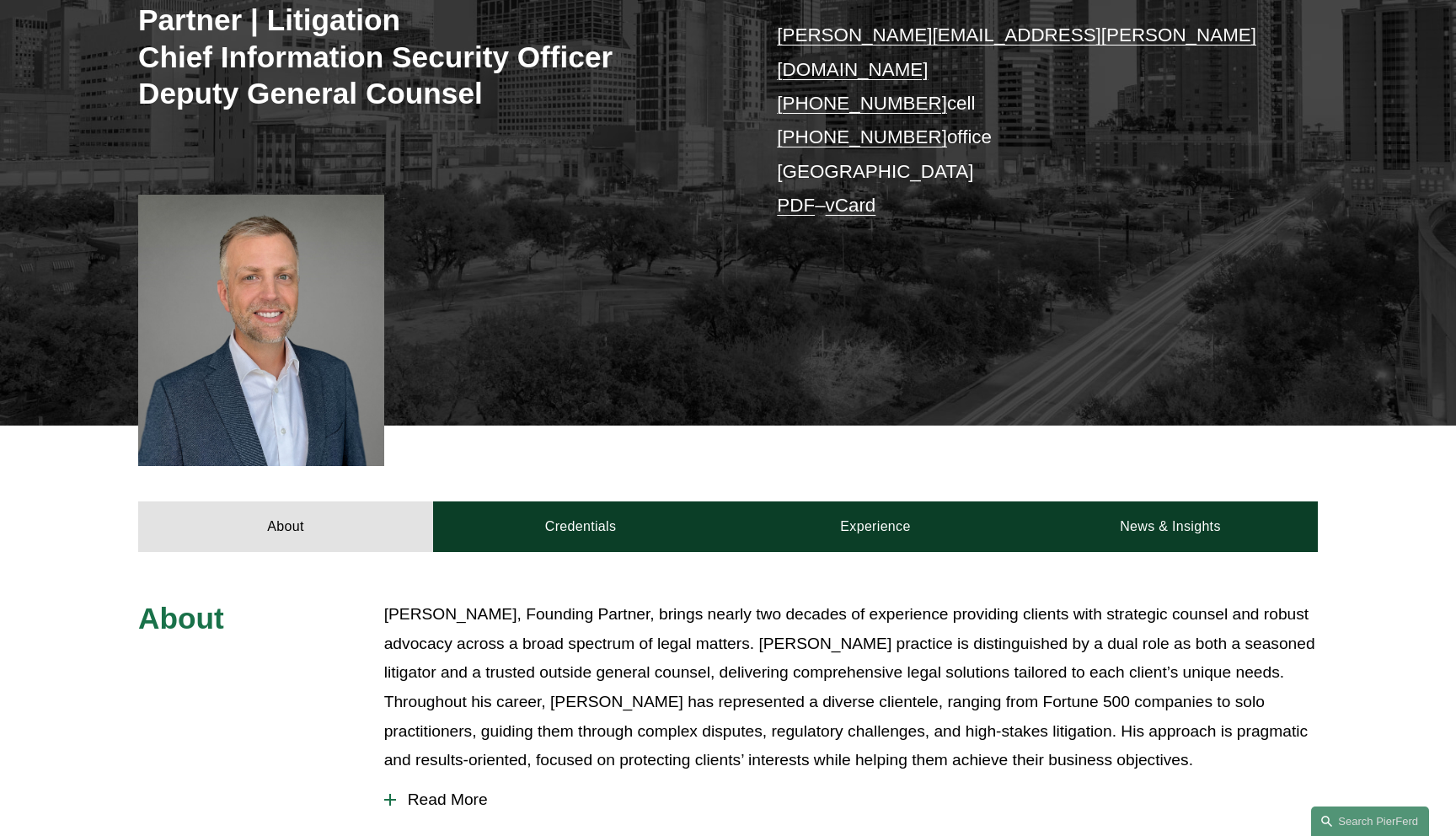
scroll to position [561, 0]
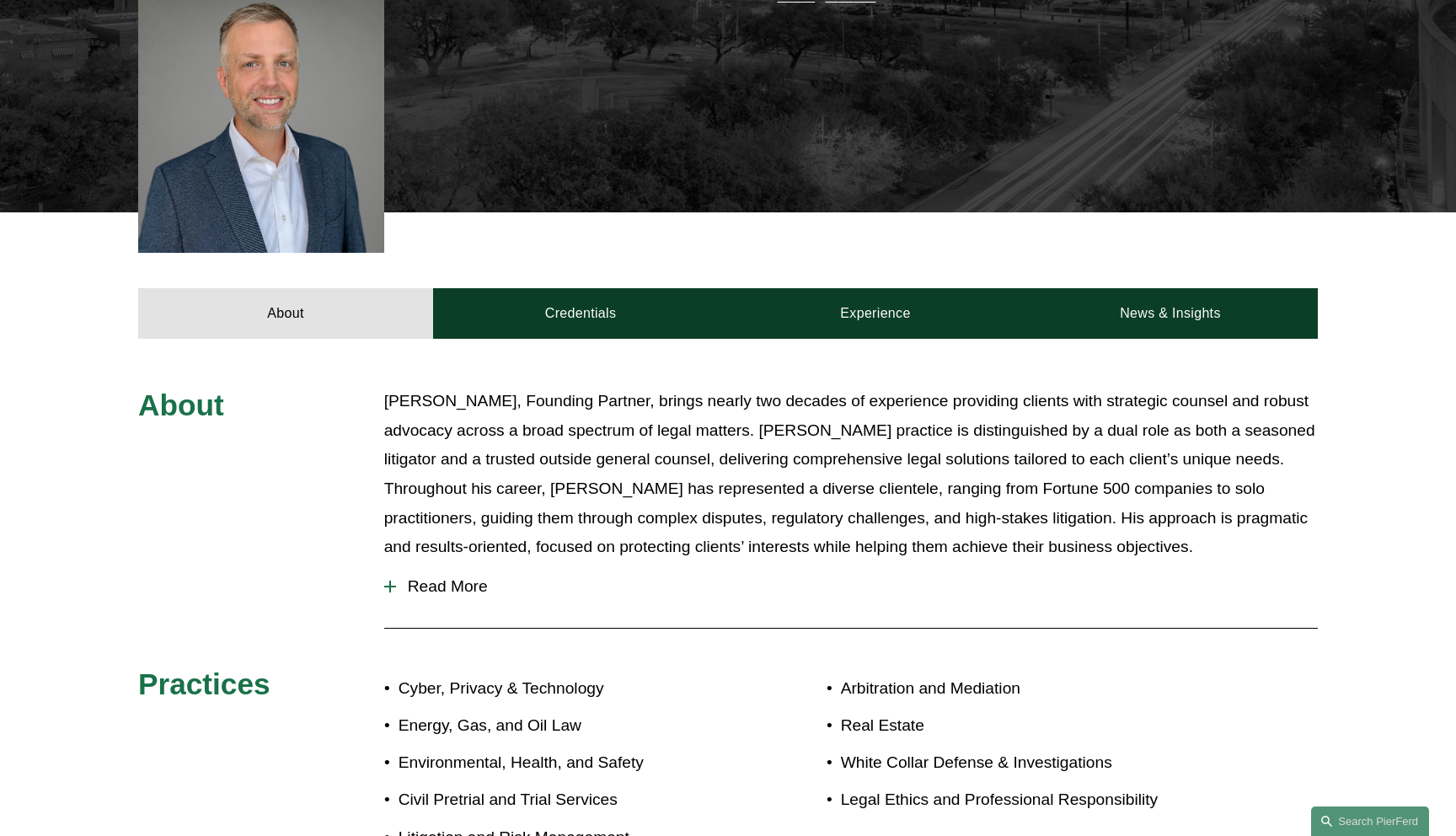
click at [466, 577] on span "Read More" at bounding box center [856, 586] width 922 height 19
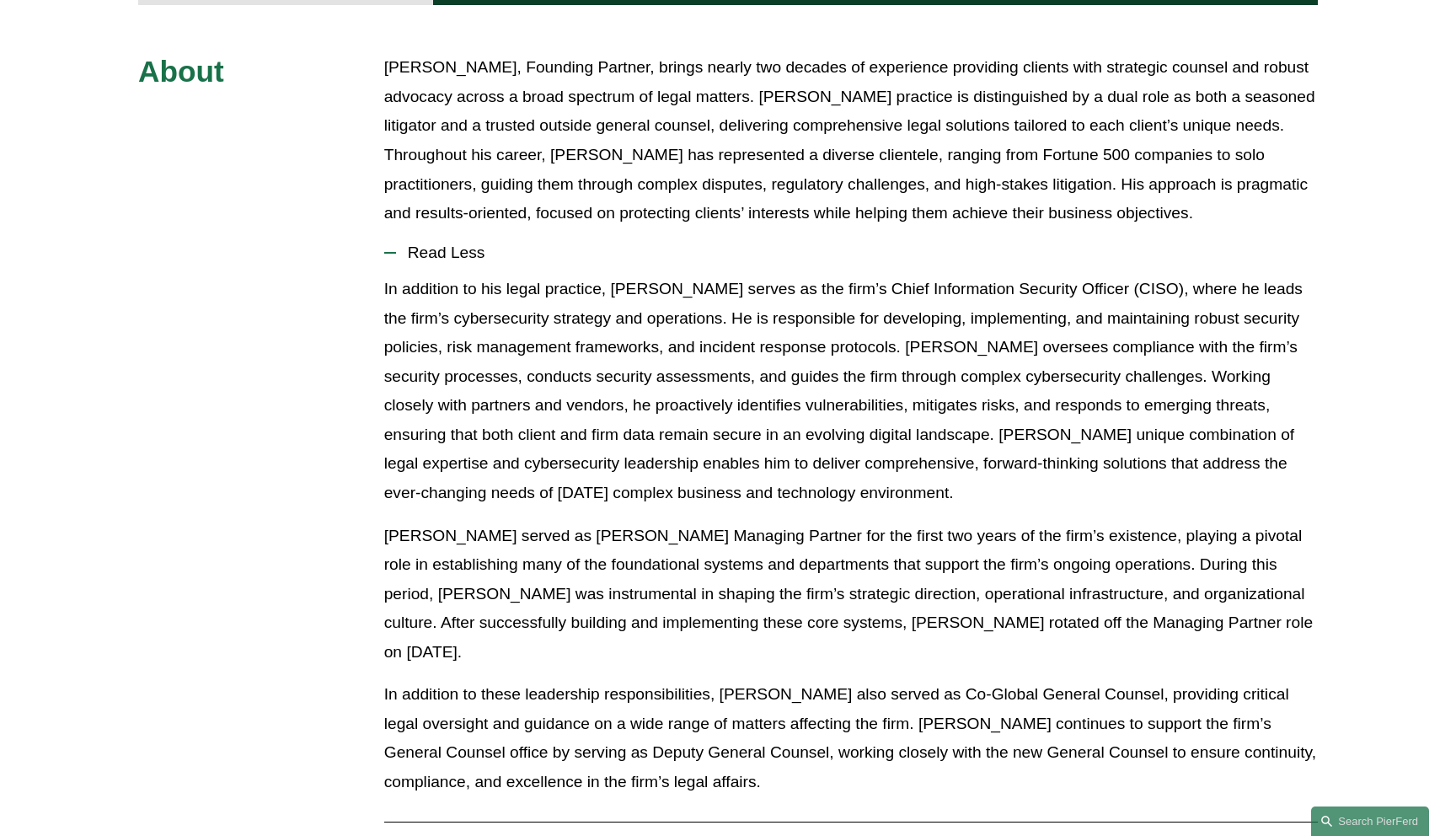
scroll to position [885, 0]
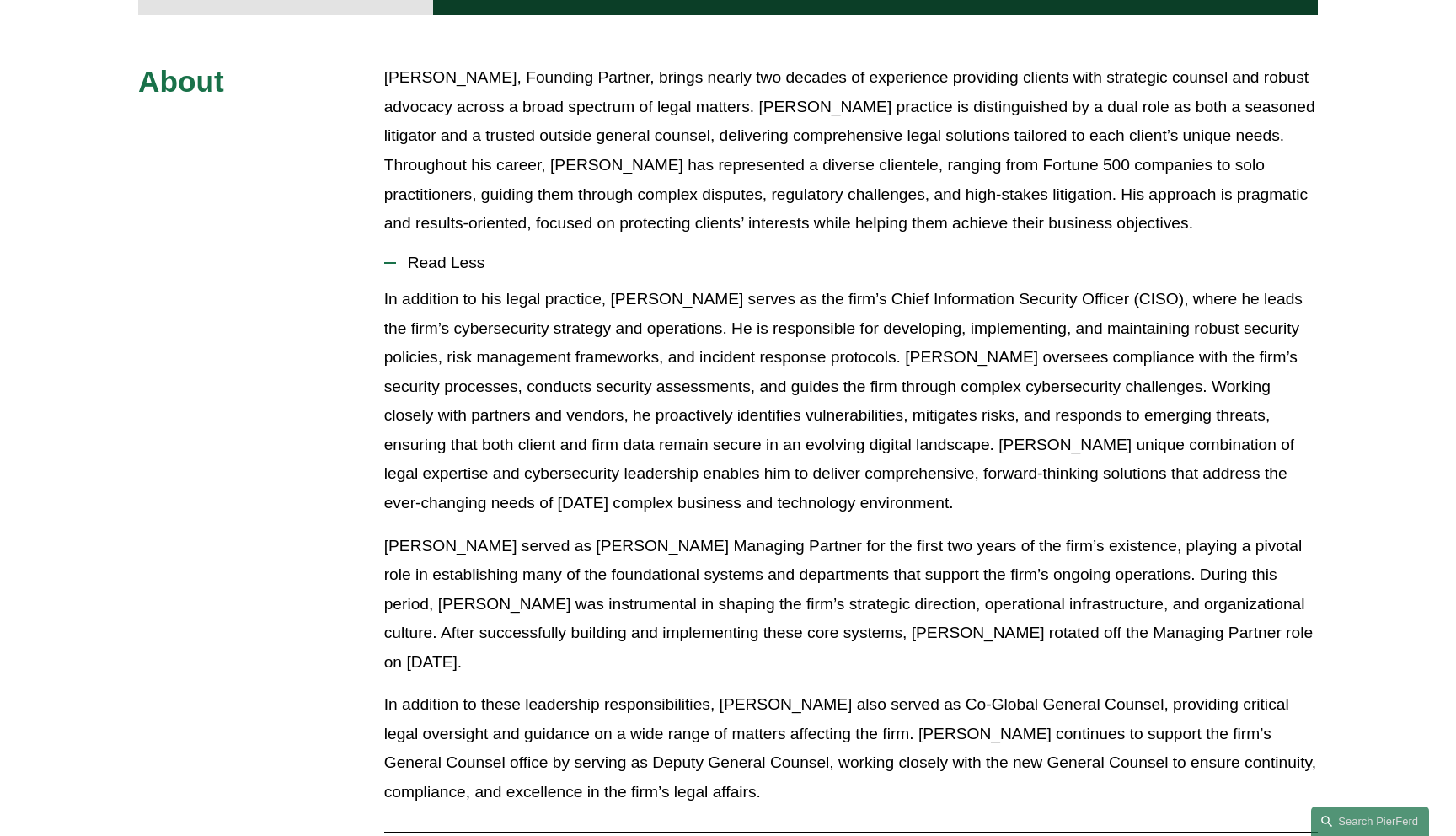
click at [455, 254] on span "Read Less" at bounding box center [856, 263] width 922 height 19
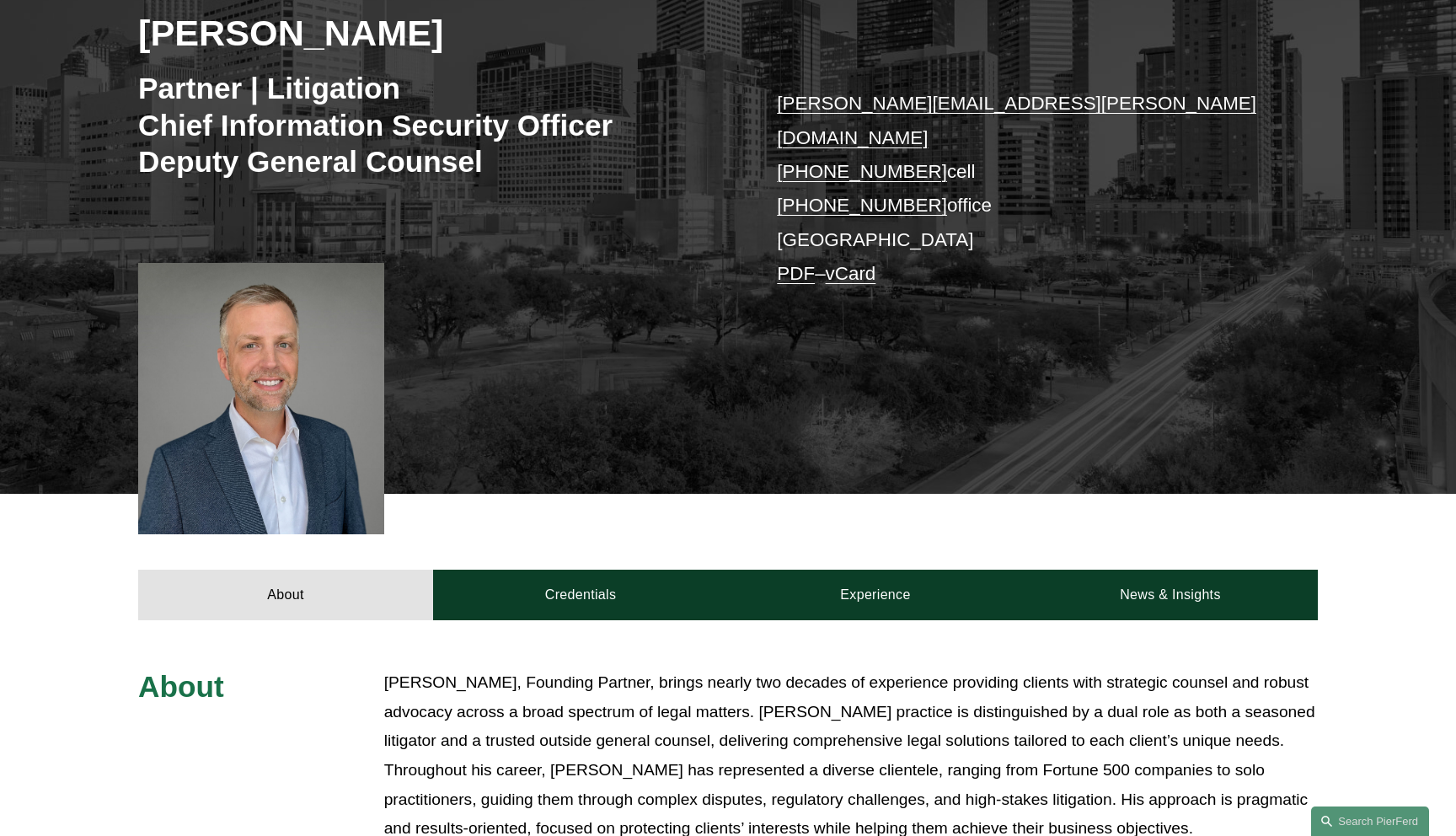
scroll to position [0, 0]
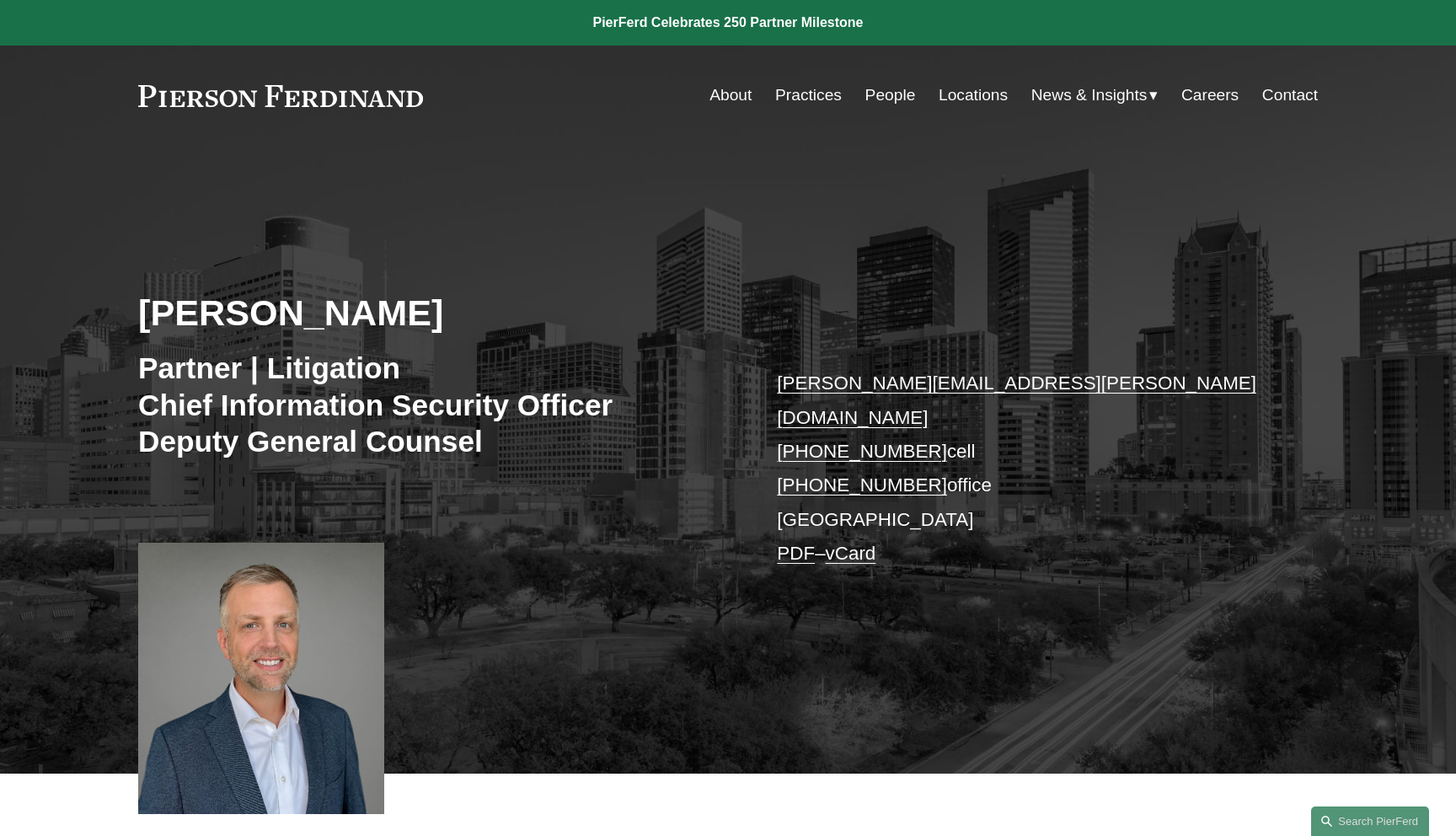
click at [720, 95] on link "About" at bounding box center [731, 95] width 42 height 32
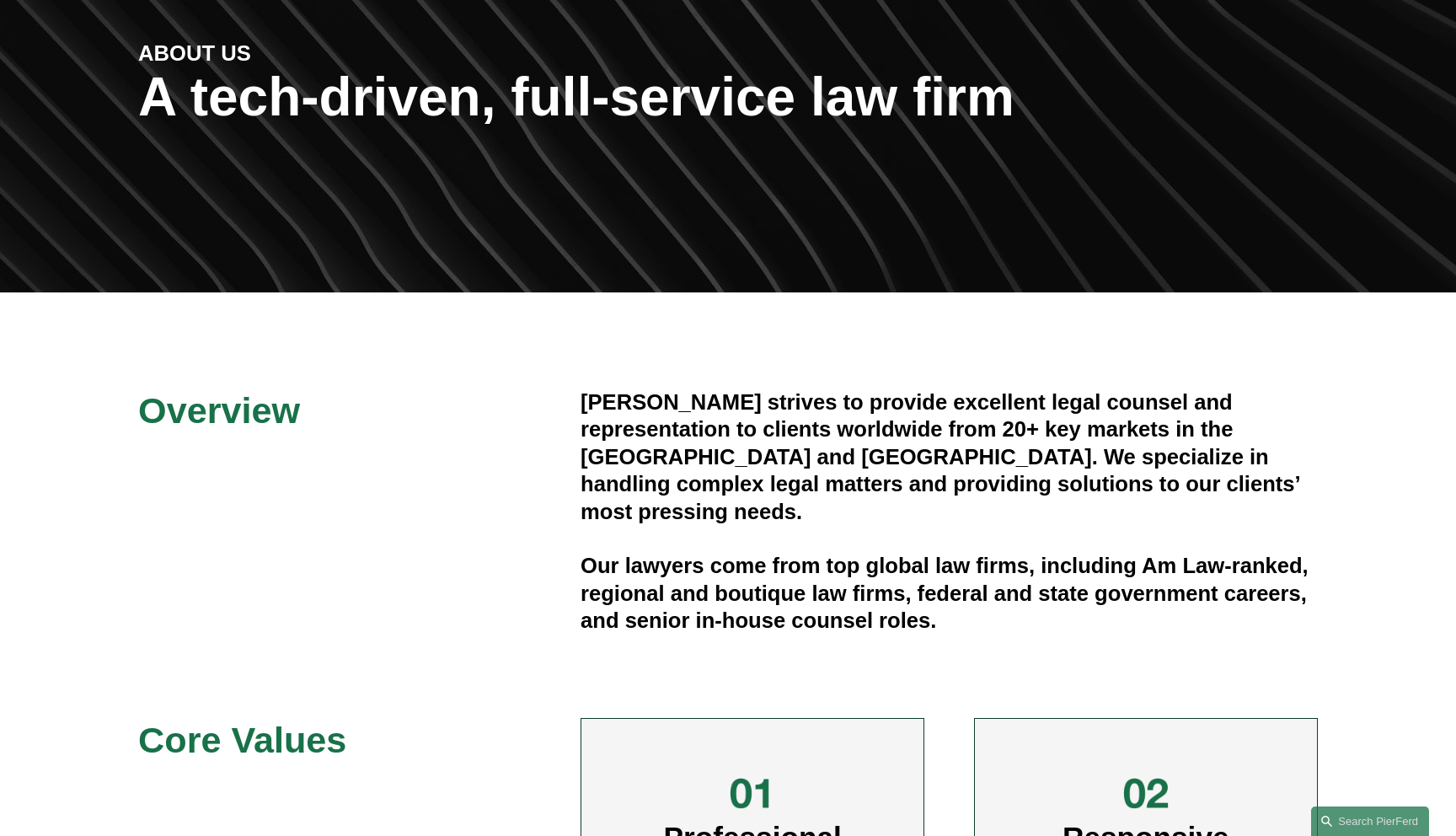
scroll to position [102, 0]
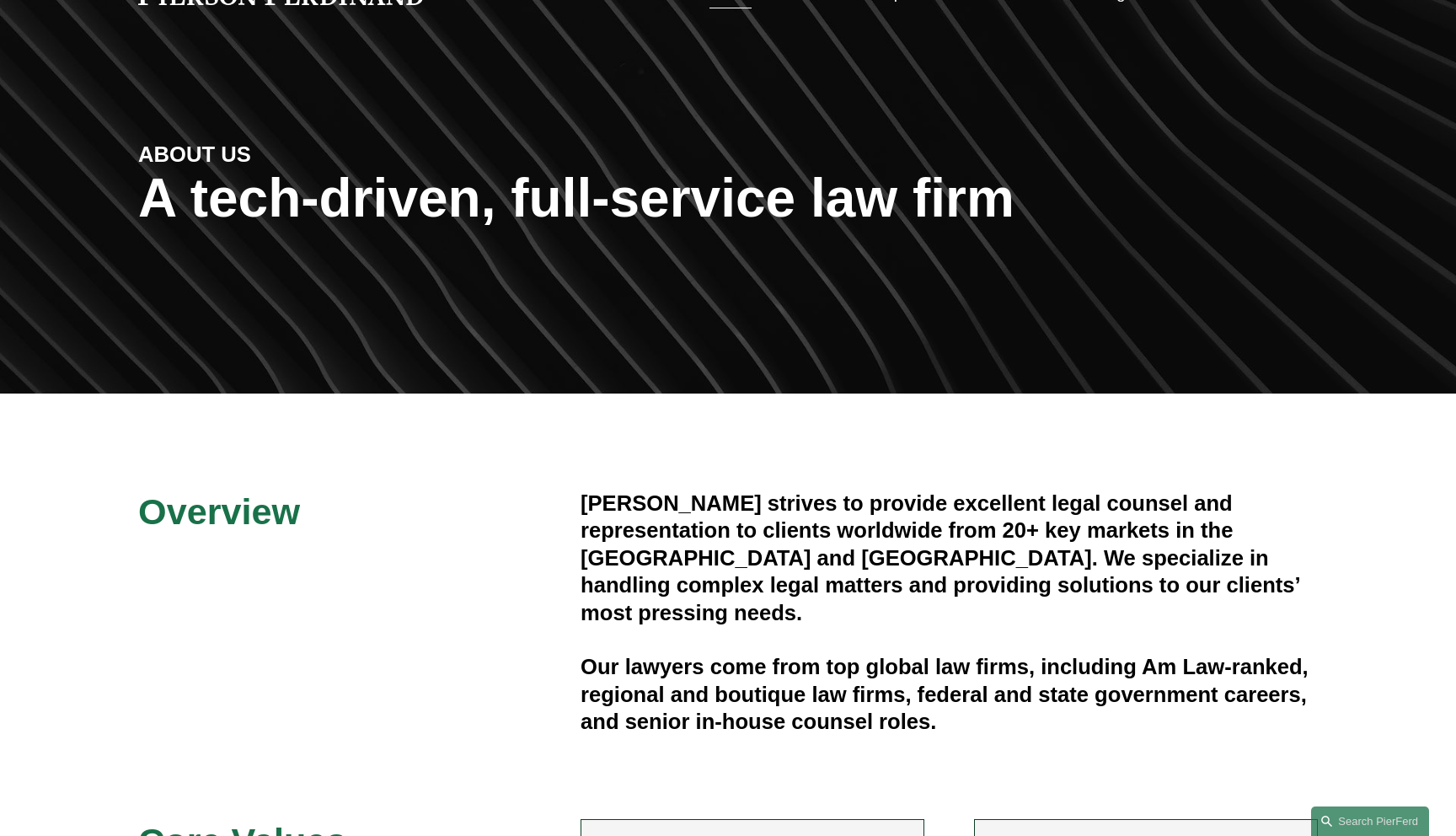
click at [513, 198] on h1 "A tech-driven, full-service law firm" at bounding box center [728, 198] width 1179 height 62
